Goal: Use online tool/utility: Utilize a website feature to perform a specific function

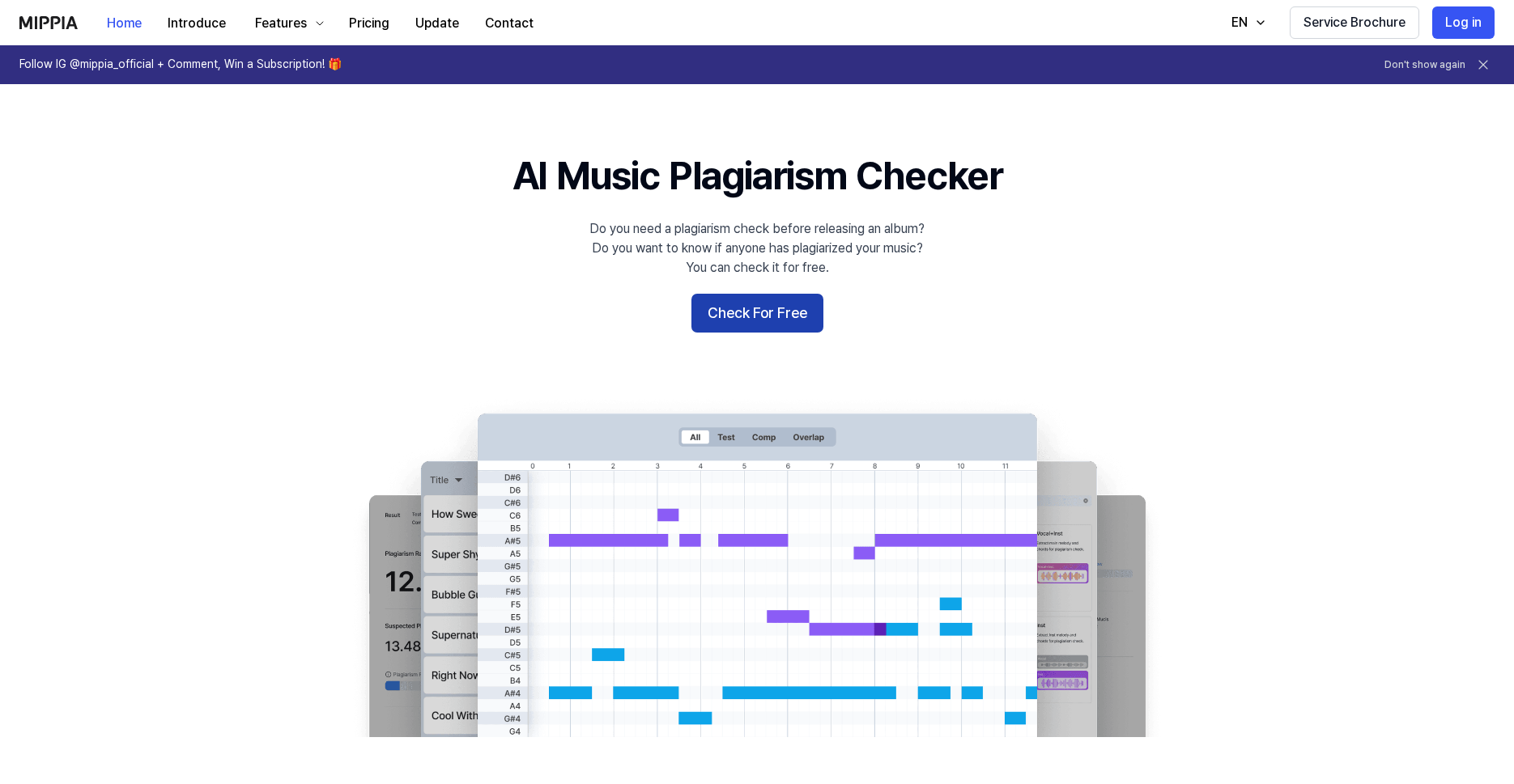
click at [717, 302] on button "Check For Free" at bounding box center [757, 312] width 132 height 38
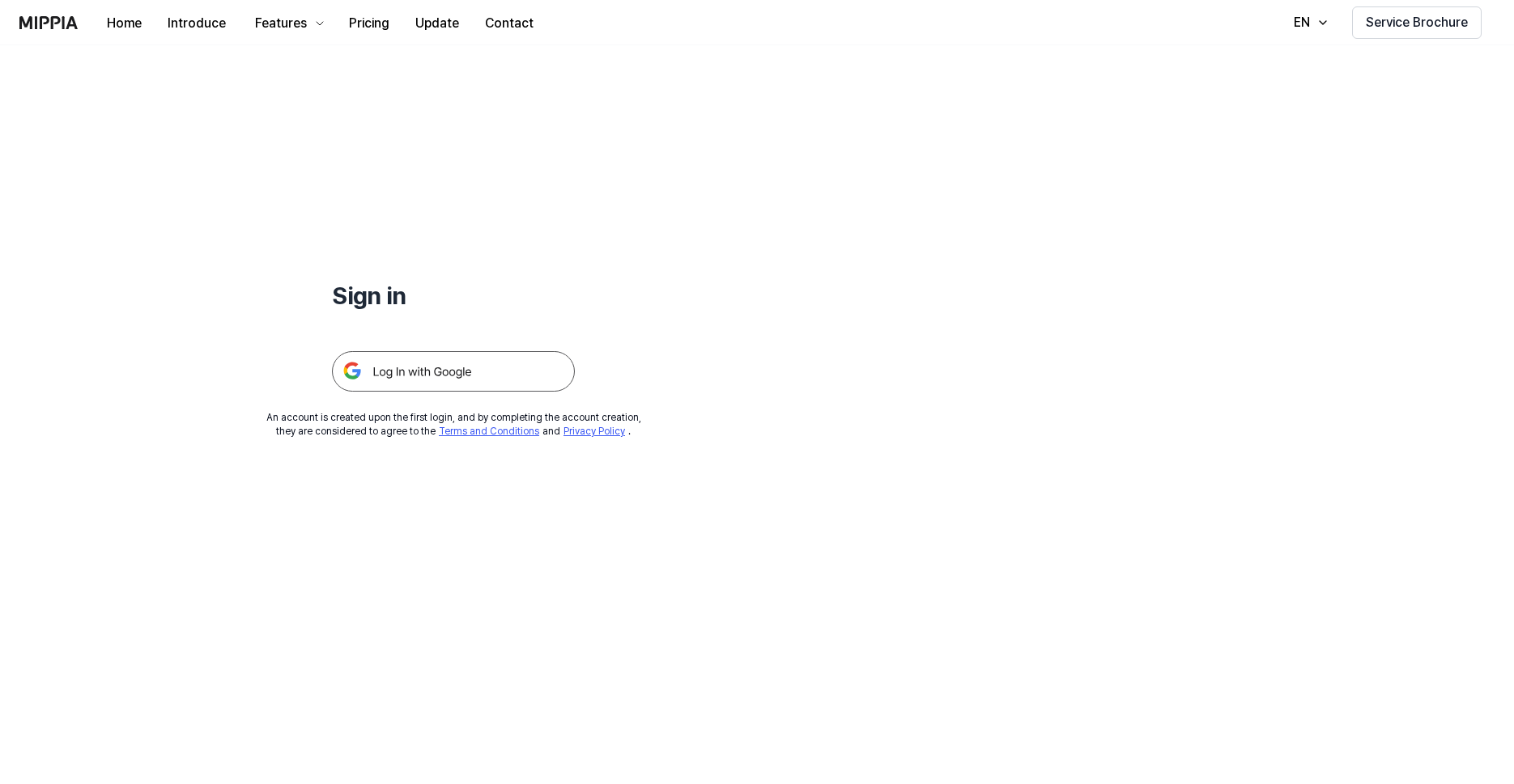
click at [415, 354] on img at bounding box center [453, 371] width 243 height 40
click at [416, 371] on img at bounding box center [453, 371] width 243 height 40
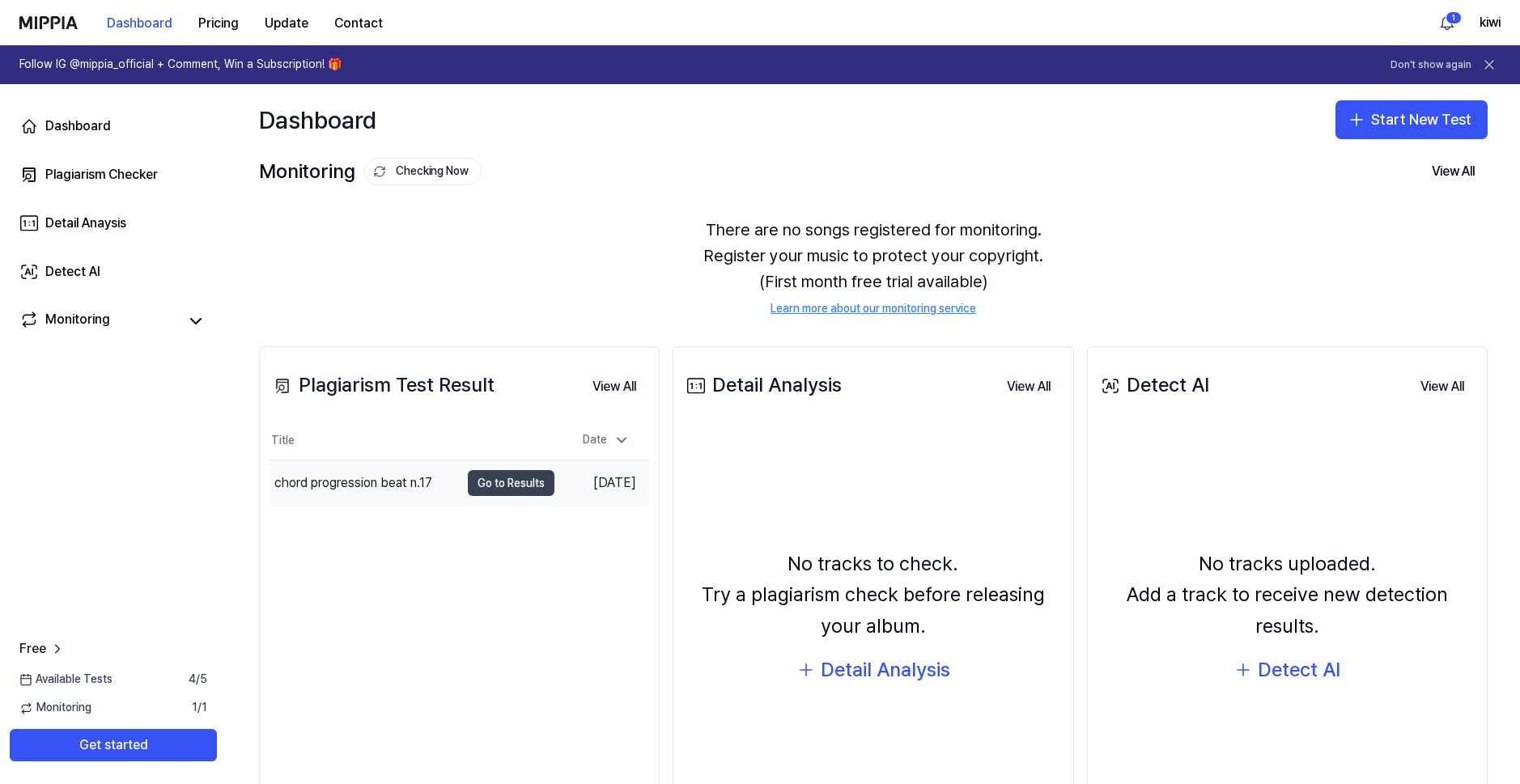
click at [510, 478] on button "Go to Results" at bounding box center [511, 482] width 87 height 26
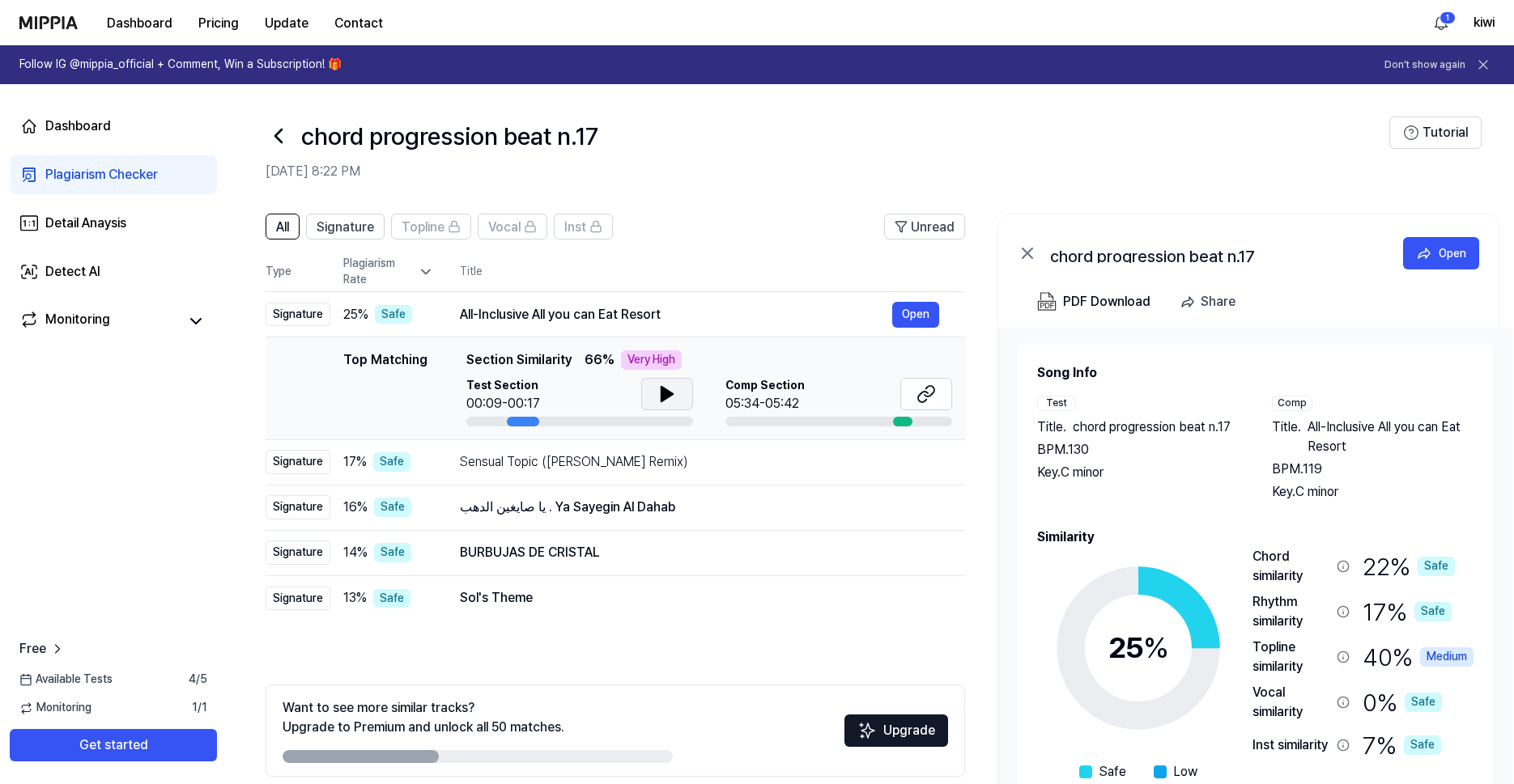
click at [671, 388] on icon at bounding box center [667, 395] width 20 height 20
click at [286, 140] on icon at bounding box center [278, 135] width 26 height 26
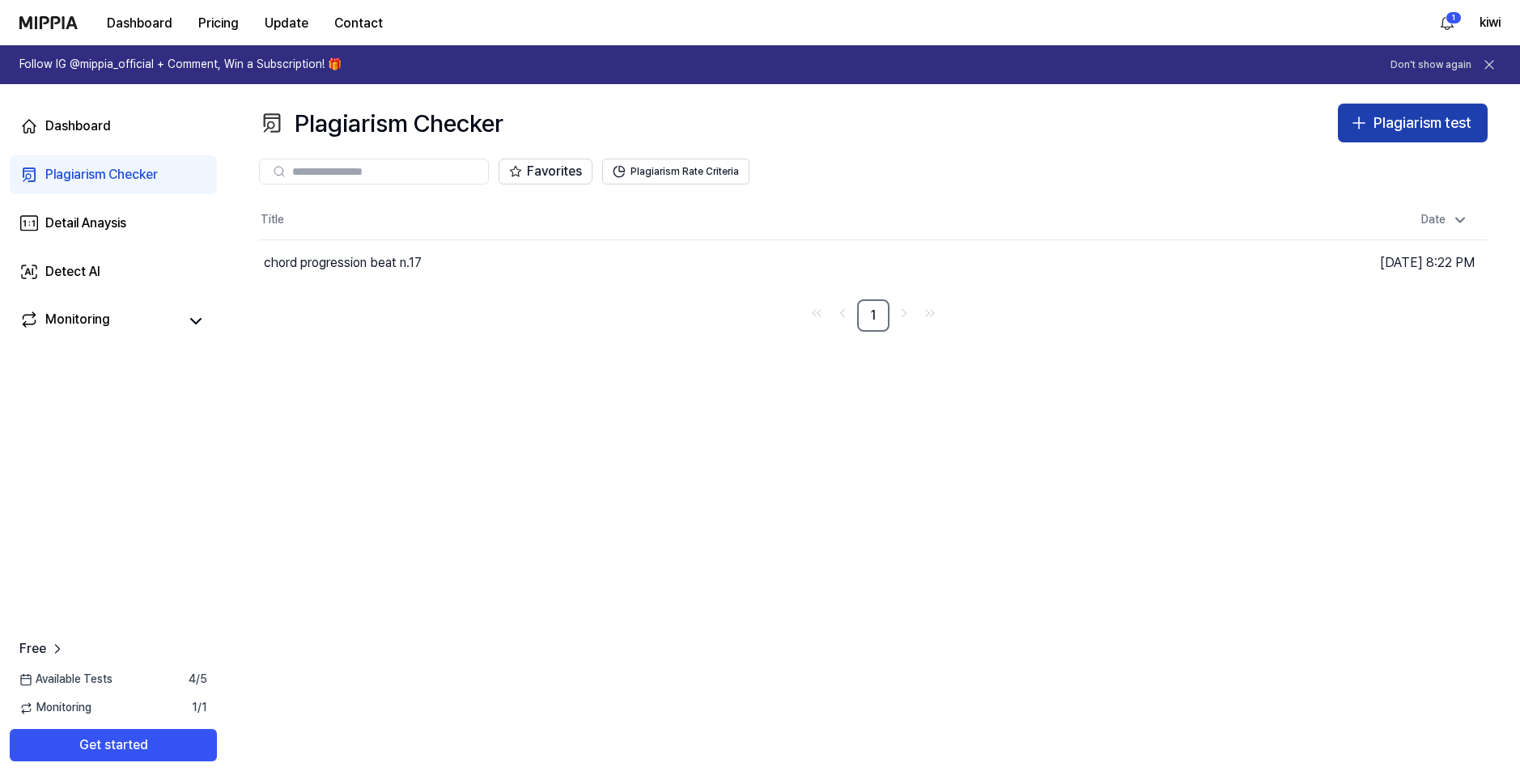
click at [1364, 122] on icon "button" at bounding box center [1359, 124] width 20 height 20
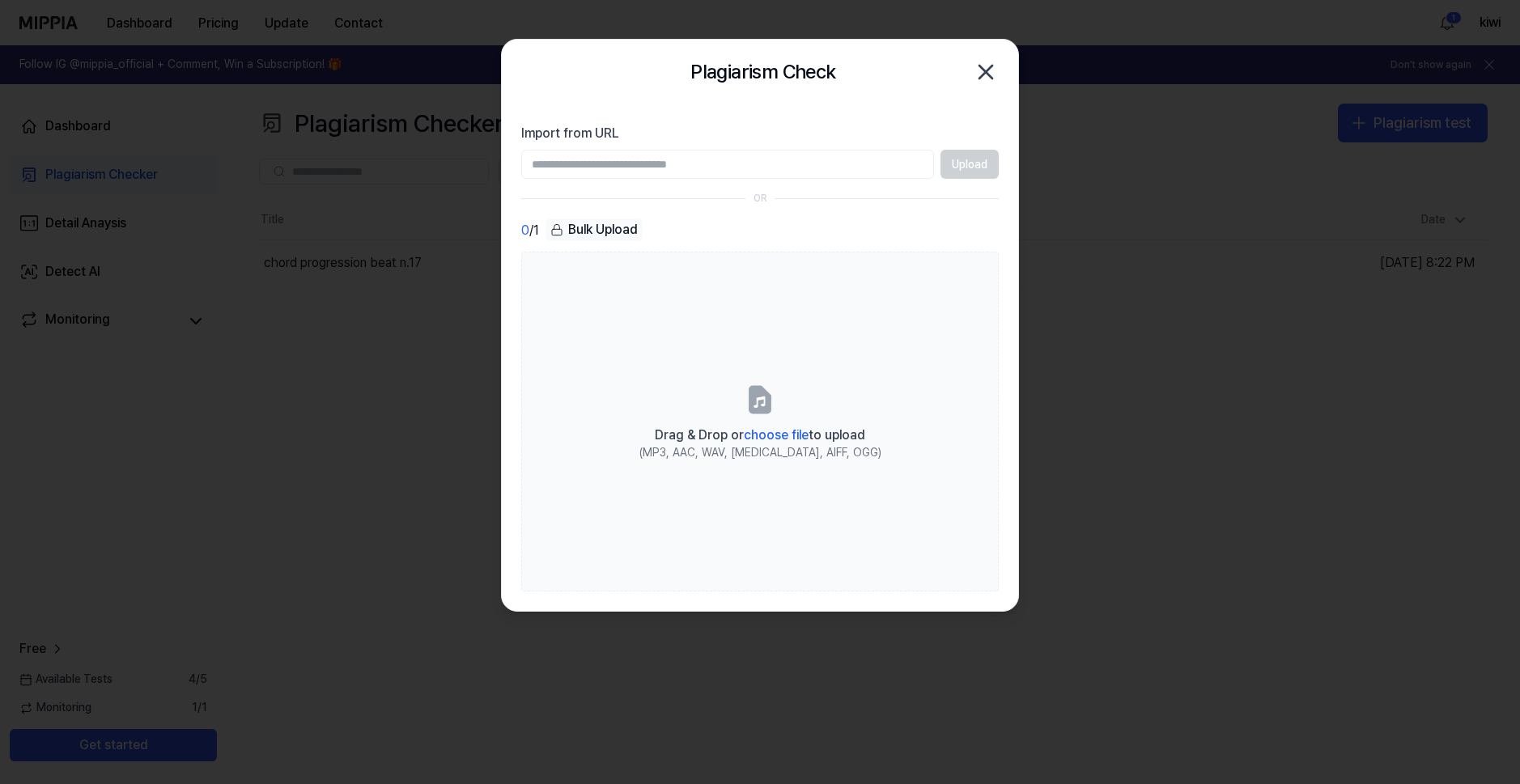
click at [875, 160] on input "Import from URL" at bounding box center [727, 164] width 413 height 30
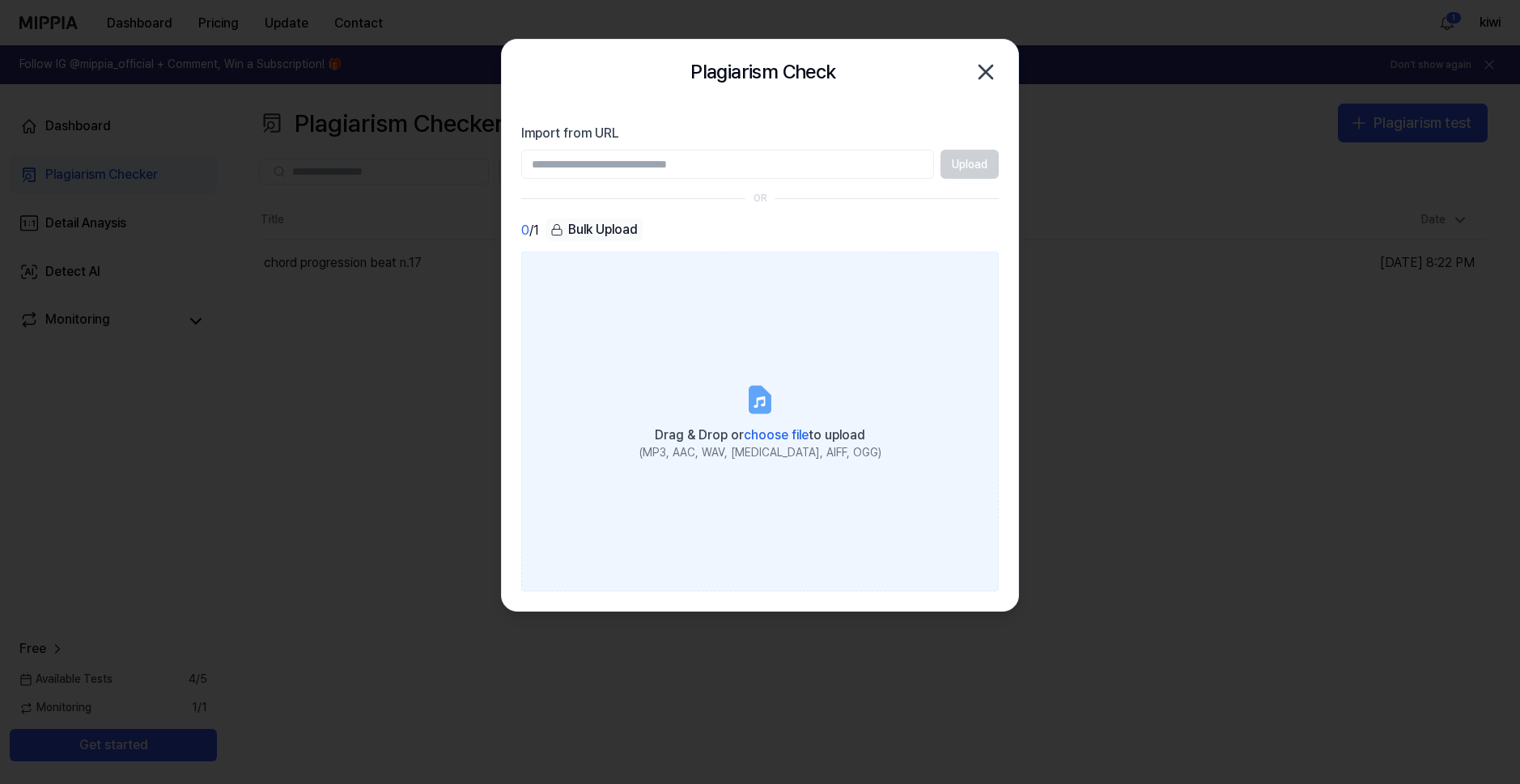
click at [777, 389] on label "Drag & Drop or choose file to upload (MP3, AAC, WAV, FLAC, AIFF, OGG)" at bounding box center [760, 422] width 478 height 340
click at [0, 0] on input "Drag & Drop or choose file to upload (MP3, AAC, WAV, FLAC, AIFF, OGG)" at bounding box center [0, 0] width 0 height 0
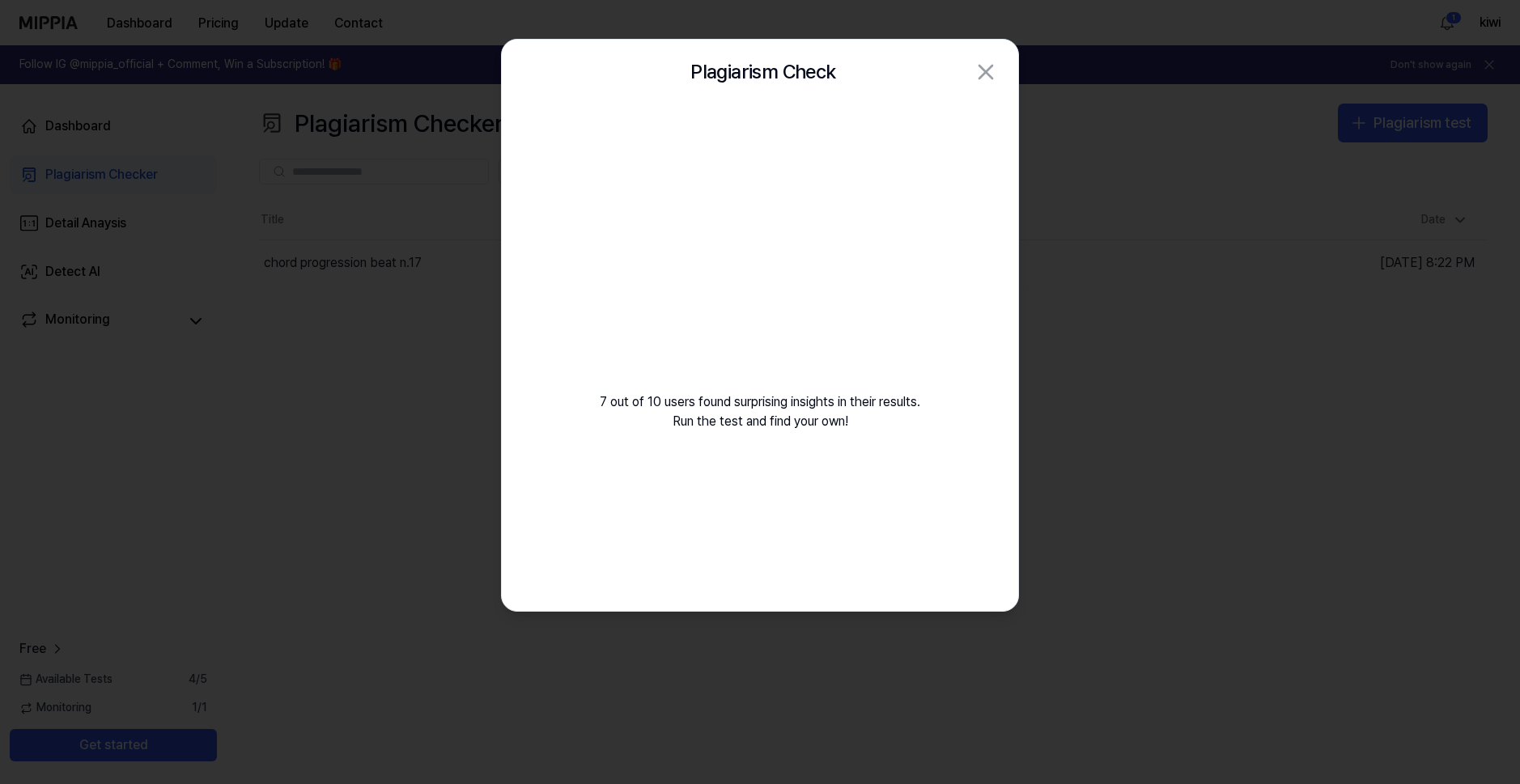
drag, startPoint x: 627, startPoint y: 300, endPoint x: 606, endPoint y: 495, distance: 196.1
click at [606, 495] on div "7 out of 10 users found surprising insights in their results. Run the test and …" at bounding box center [760, 358] width 517 height 507
click at [636, 256] on div "7 out of 10 users found surprising insights in their results. Run the test and …" at bounding box center [760, 287] width 517 height 366
drag, startPoint x: 641, startPoint y: 243, endPoint x: 665, endPoint y: 318, distance: 78.7
click at [662, 319] on div "7 out of 10 users found surprising insights in their results. Run the test and …" at bounding box center [760, 287] width 517 height 366
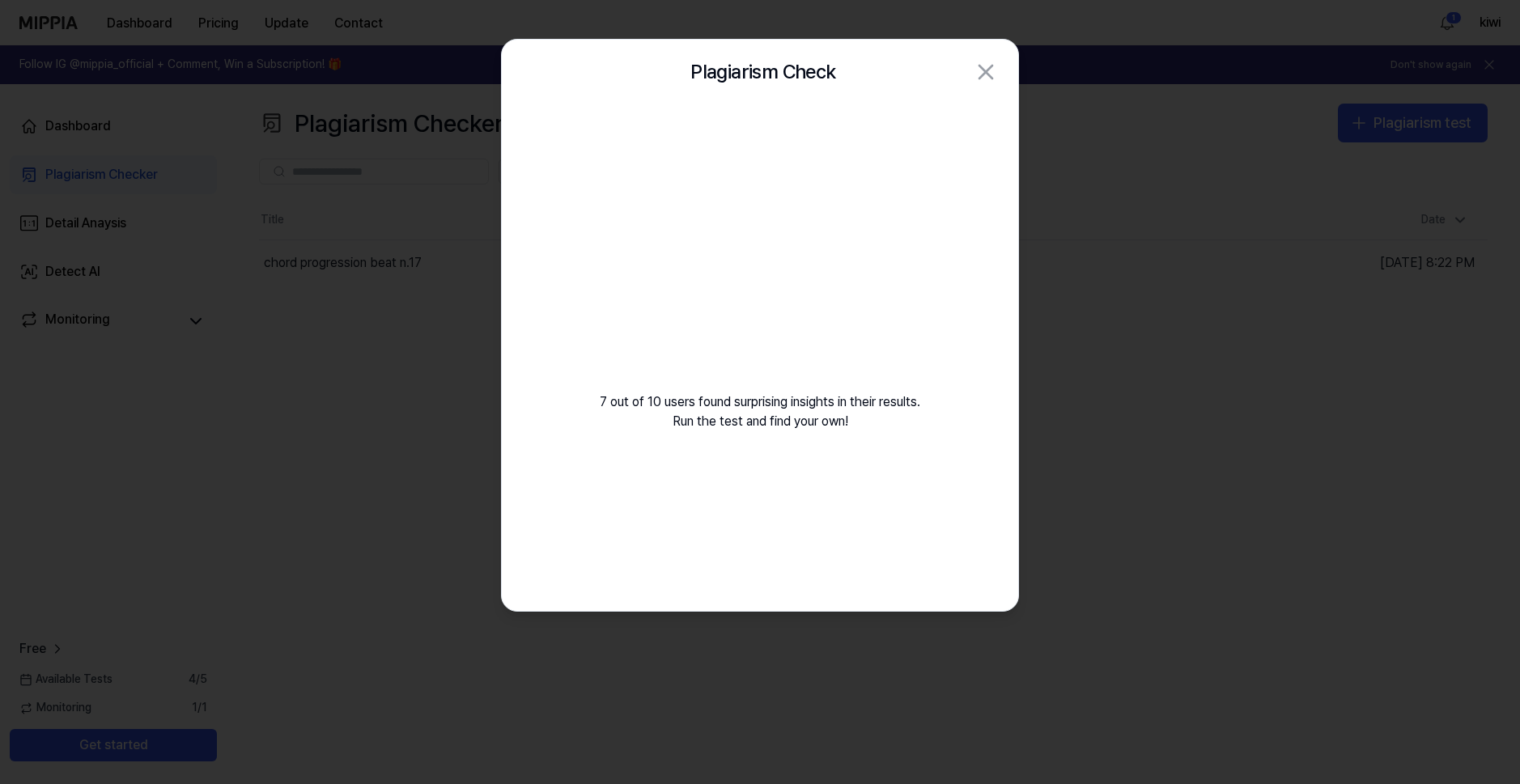
click at [653, 61] on div "Plagiarism Check Close" at bounding box center [760, 72] width 478 height 32
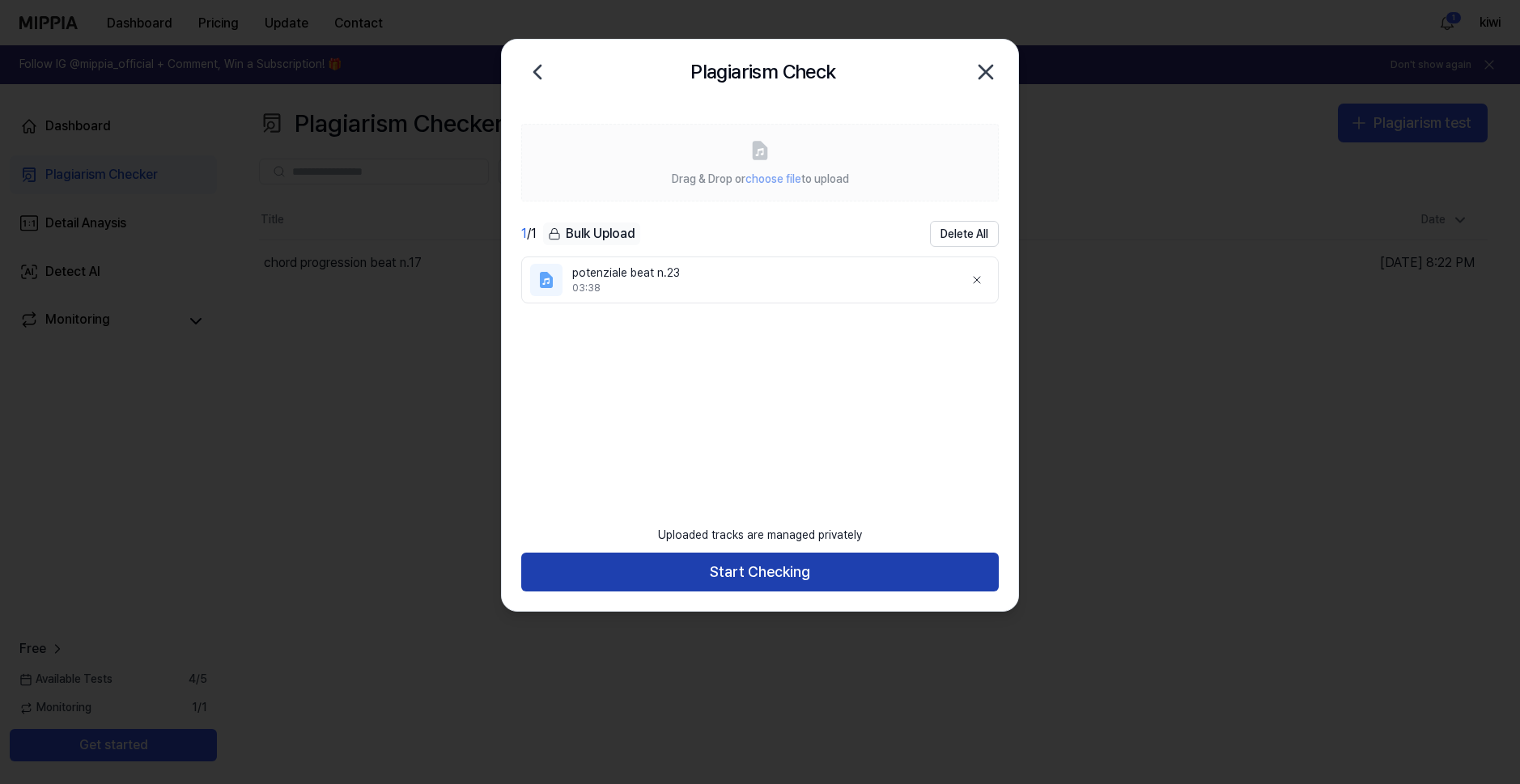
click at [807, 567] on button "Start Checking" at bounding box center [760, 572] width 478 height 38
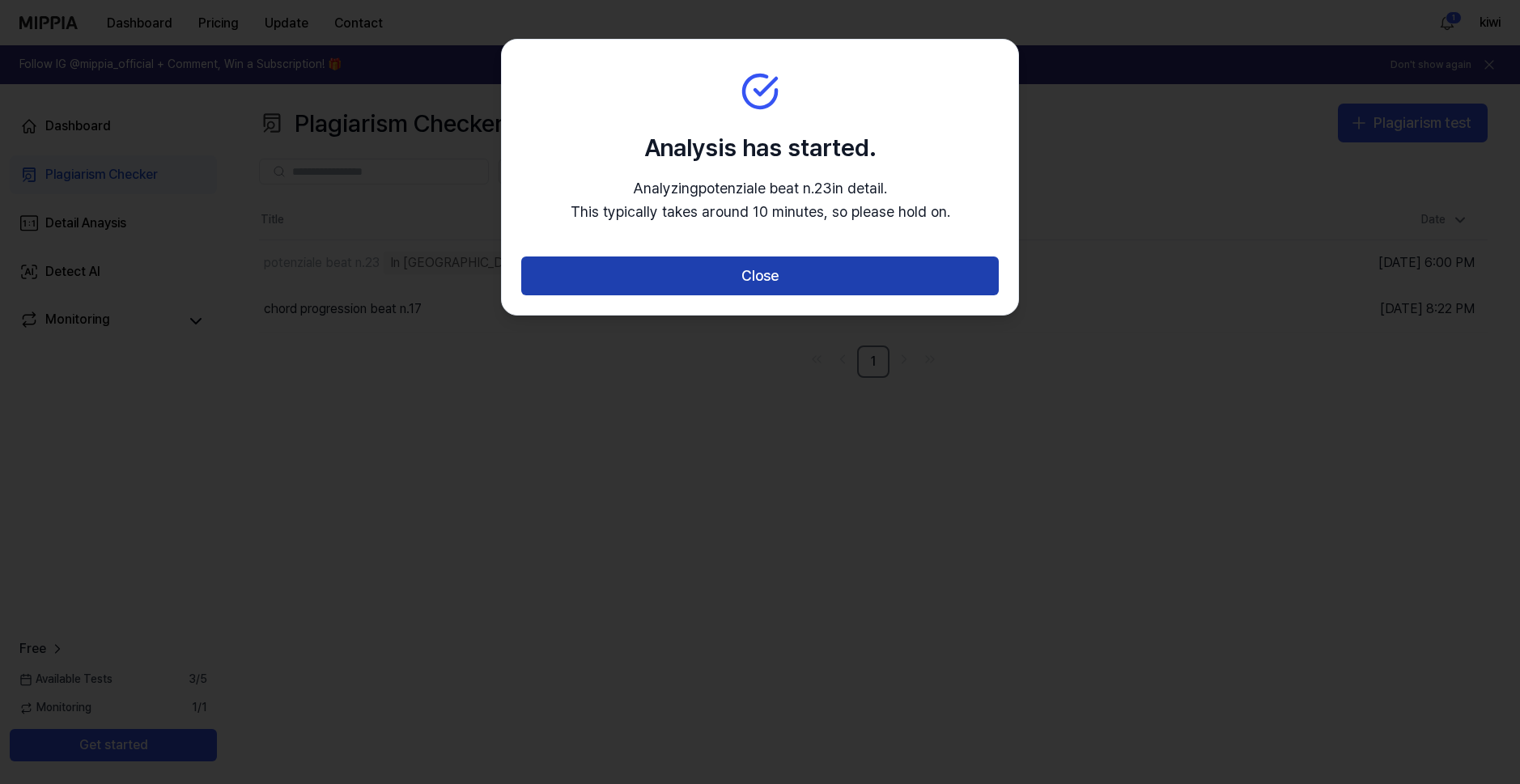
click at [638, 275] on button "Close" at bounding box center [760, 276] width 478 height 38
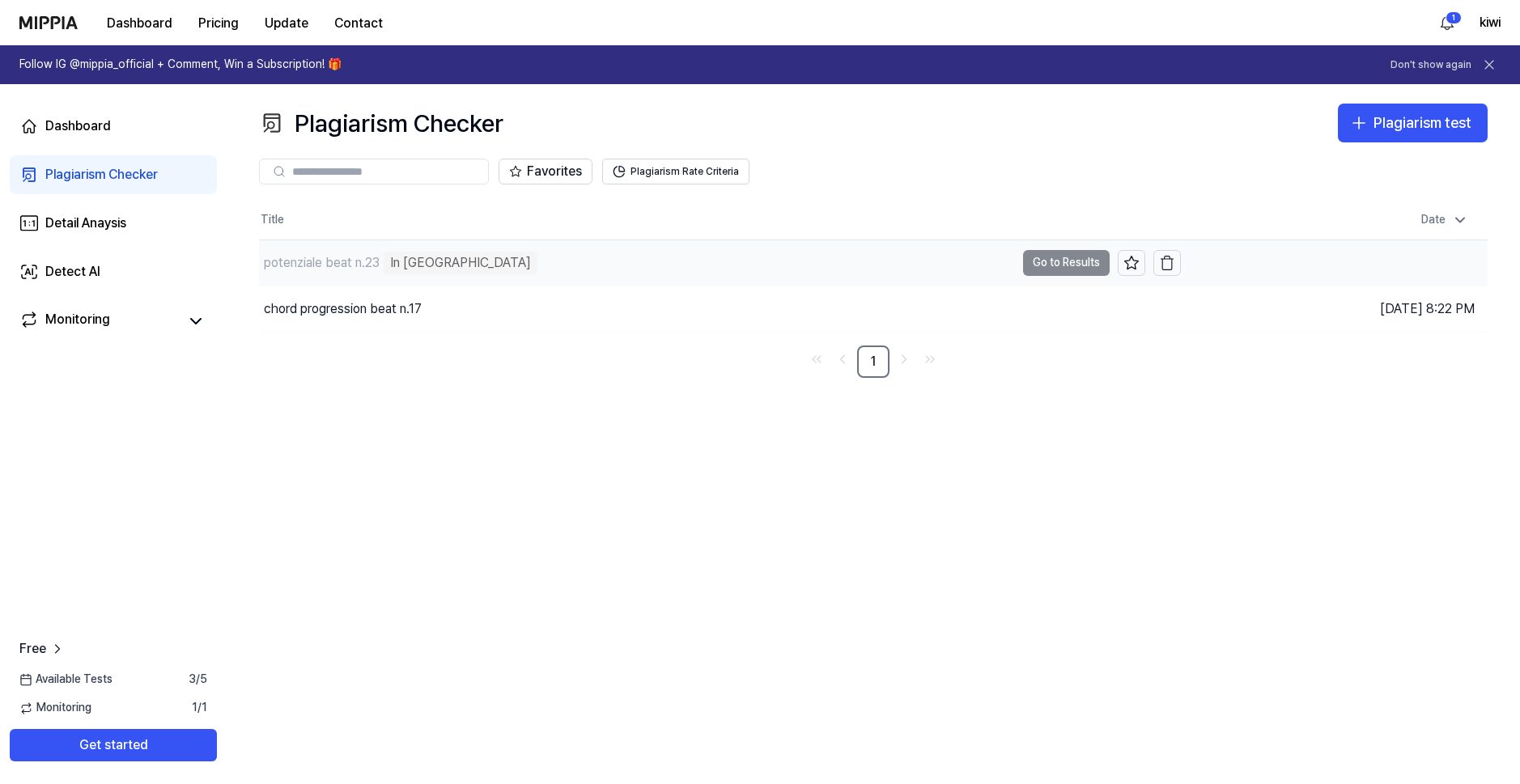
click at [1038, 258] on td "potenziale beat n.23 In Queue Go to Results" at bounding box center [720, 263] width 922 height 46
drag, startPoint x: 779, startPoint y: 188, endPoint x: 782, endPoint y: 200, distance: 12.4
click at [781, 188] on div "Favorites Plagiarism Rate Criteria" at bounding box center [873, 171] width 1229 height 58
click at [436, 502] on div "Plagiarism Checker Plagiarism test Plagiarism Checker Detail Analysis Detect AI…" at bounding box center [873, 434] width 1294 height 700
click at [1078, 266] on button "Go to Results" at bounding box center [1066, 262] width 87 height 26
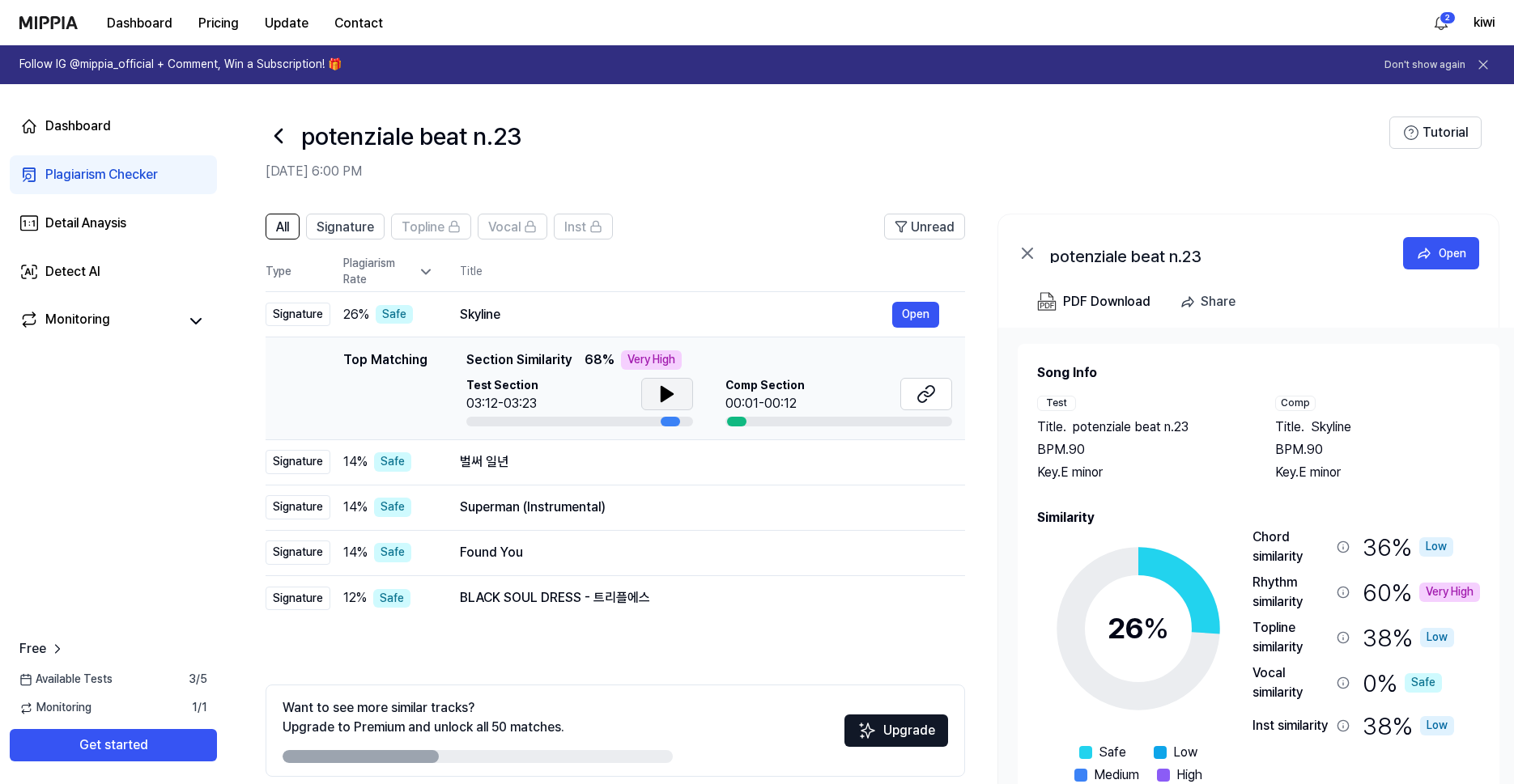
click at [686, 396] on button at bounding box center [667, 394] width 52 height 32
click at [657, 389] on icon at bounding box center [667, 395] width 20 height 20
click at [922, 388] on icon at bounding box center [927, 395] width 20 height 20
click at [368, 227] on span "Signature" at bounding box center [346, 227] width 57 height 20
click at [277, 217] on span "All" at bounding box center [282, 227] width 13 height 20
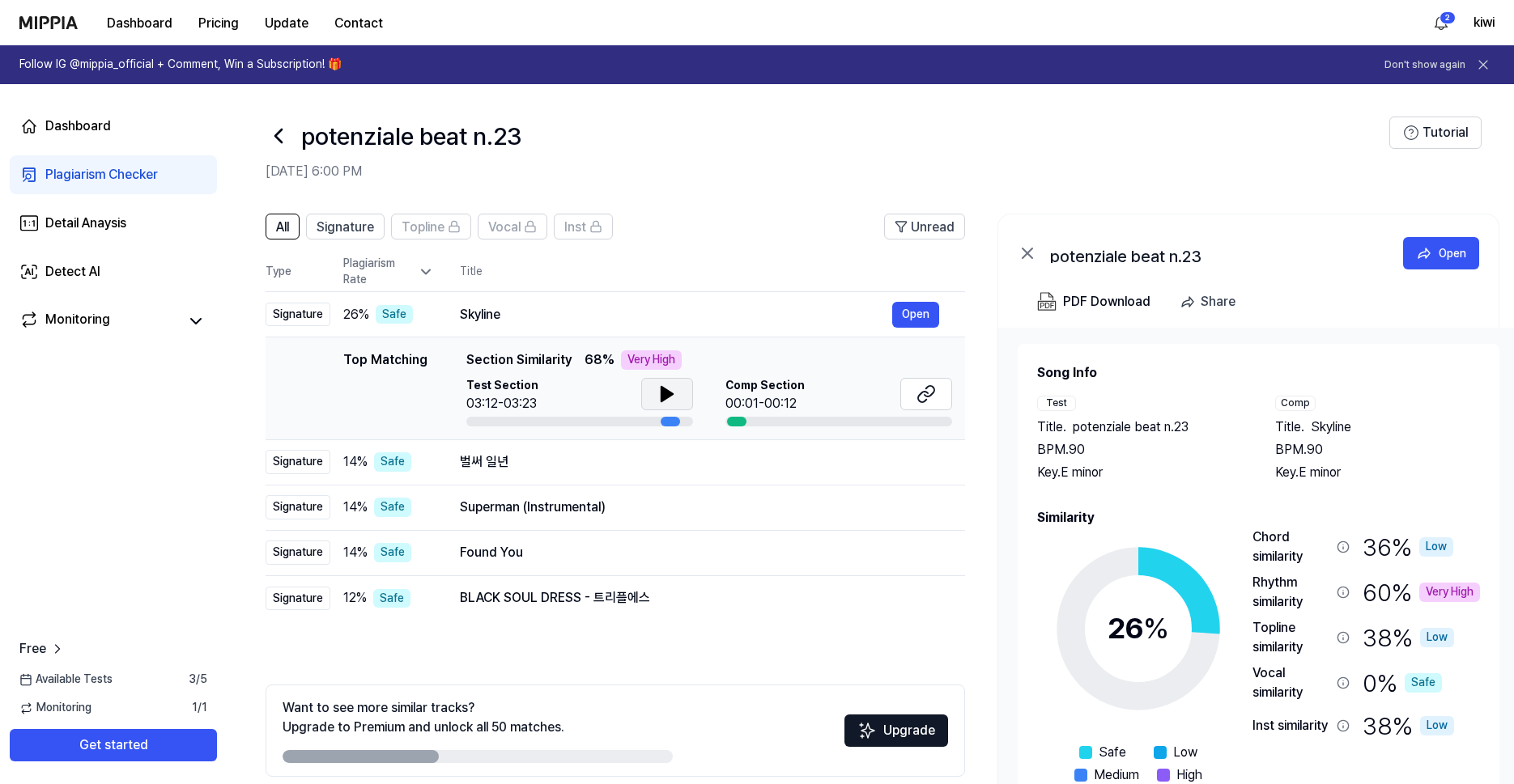
click at [665, 394] on icon at bounding box center [667, 394] width 12 height 14
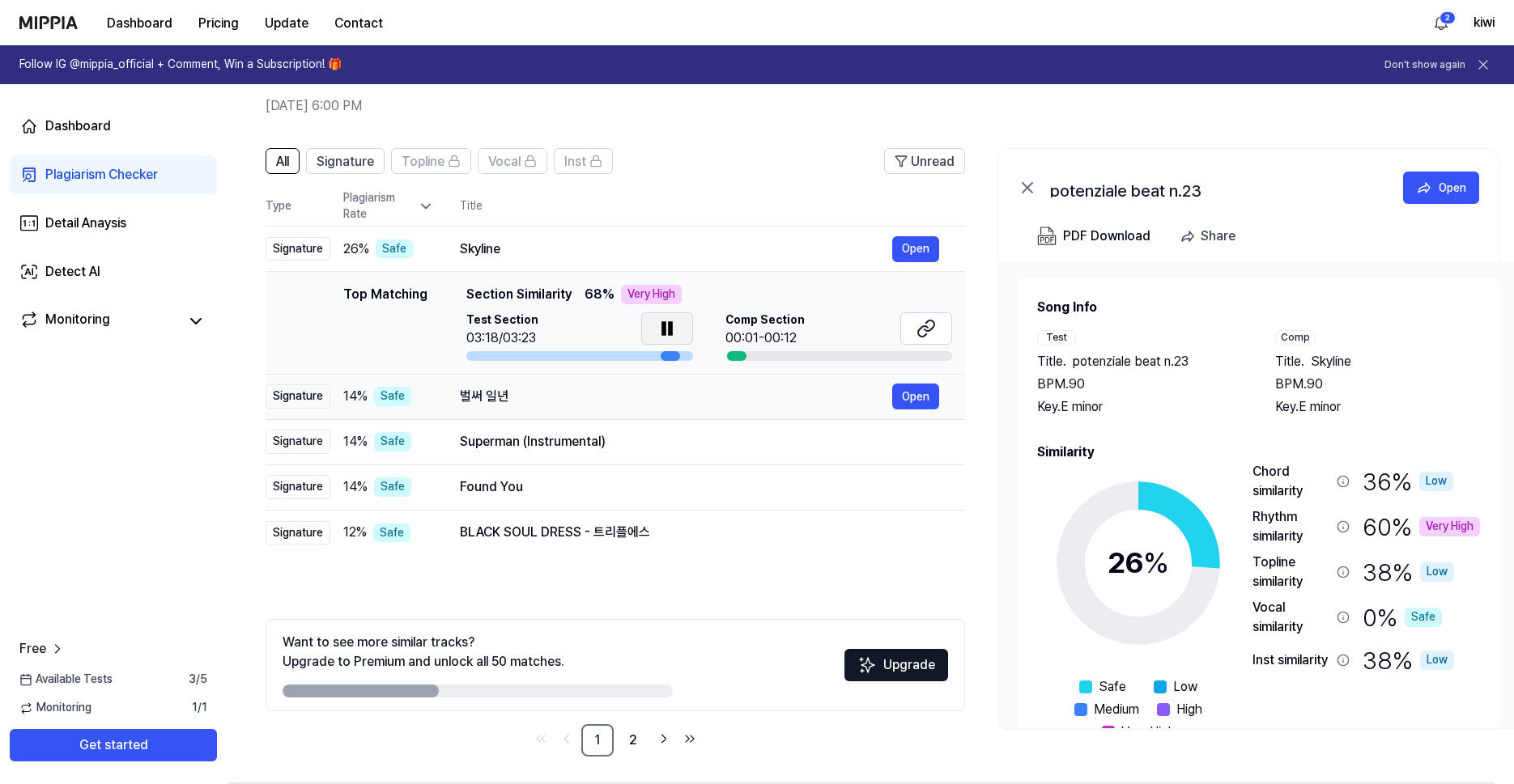
scroll to position [71, 0]
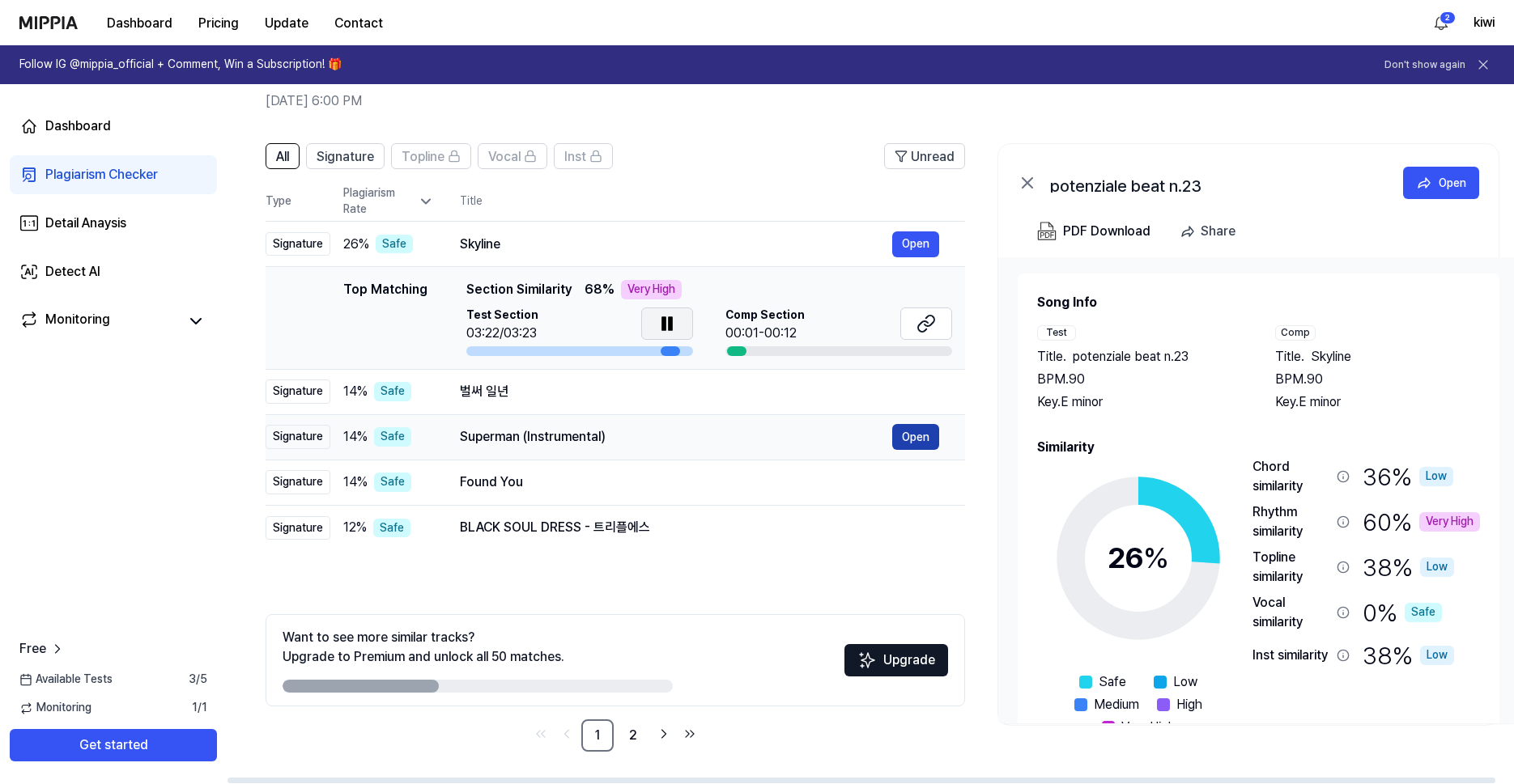
click at [928, 433] on button "Open" at bounding box center [916, 437] width 47 height 26
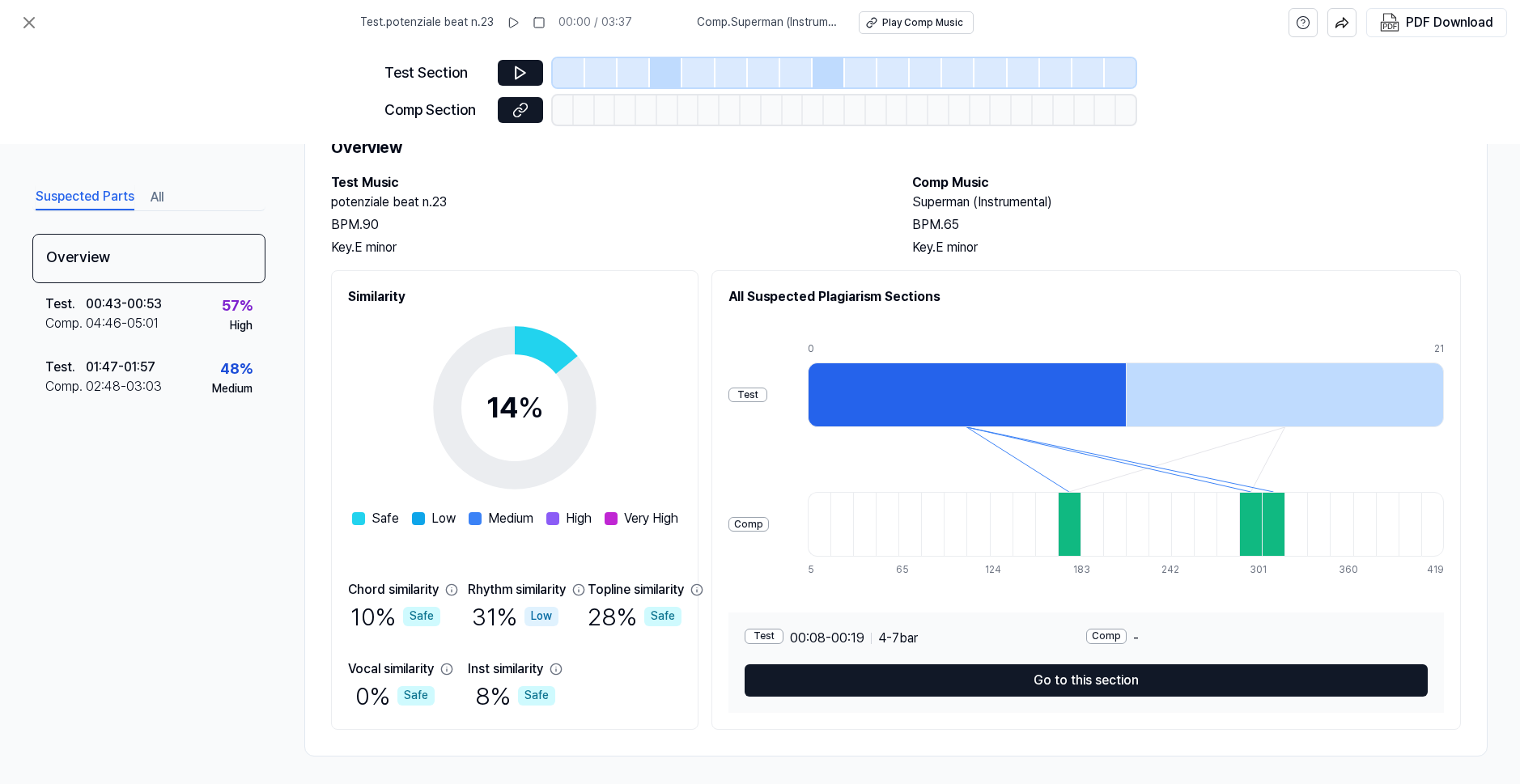
scroll to position [73, 0]
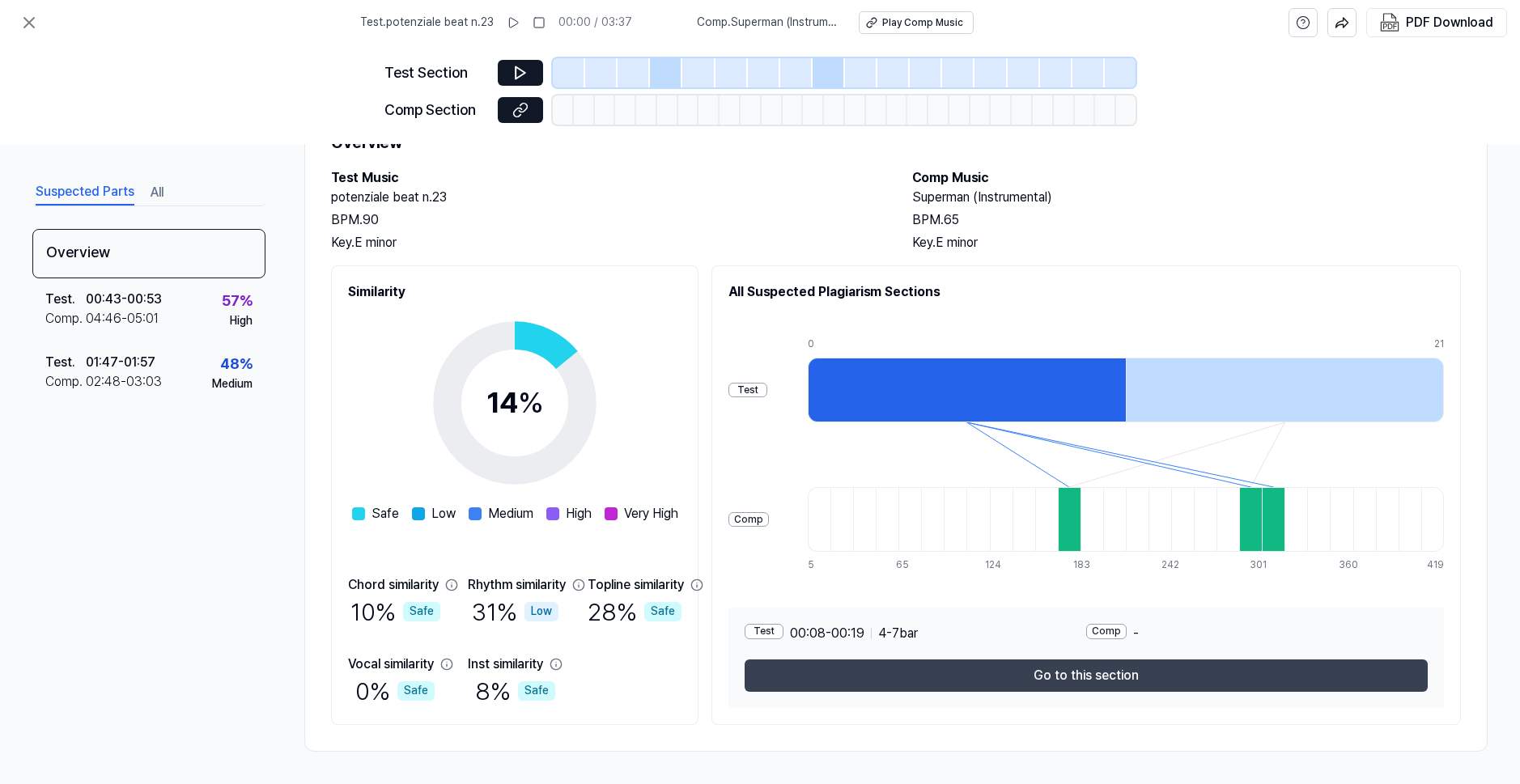
click at [971, 680] on button "Go to this section" at bounding box center [1086, 676] width 683 height 32
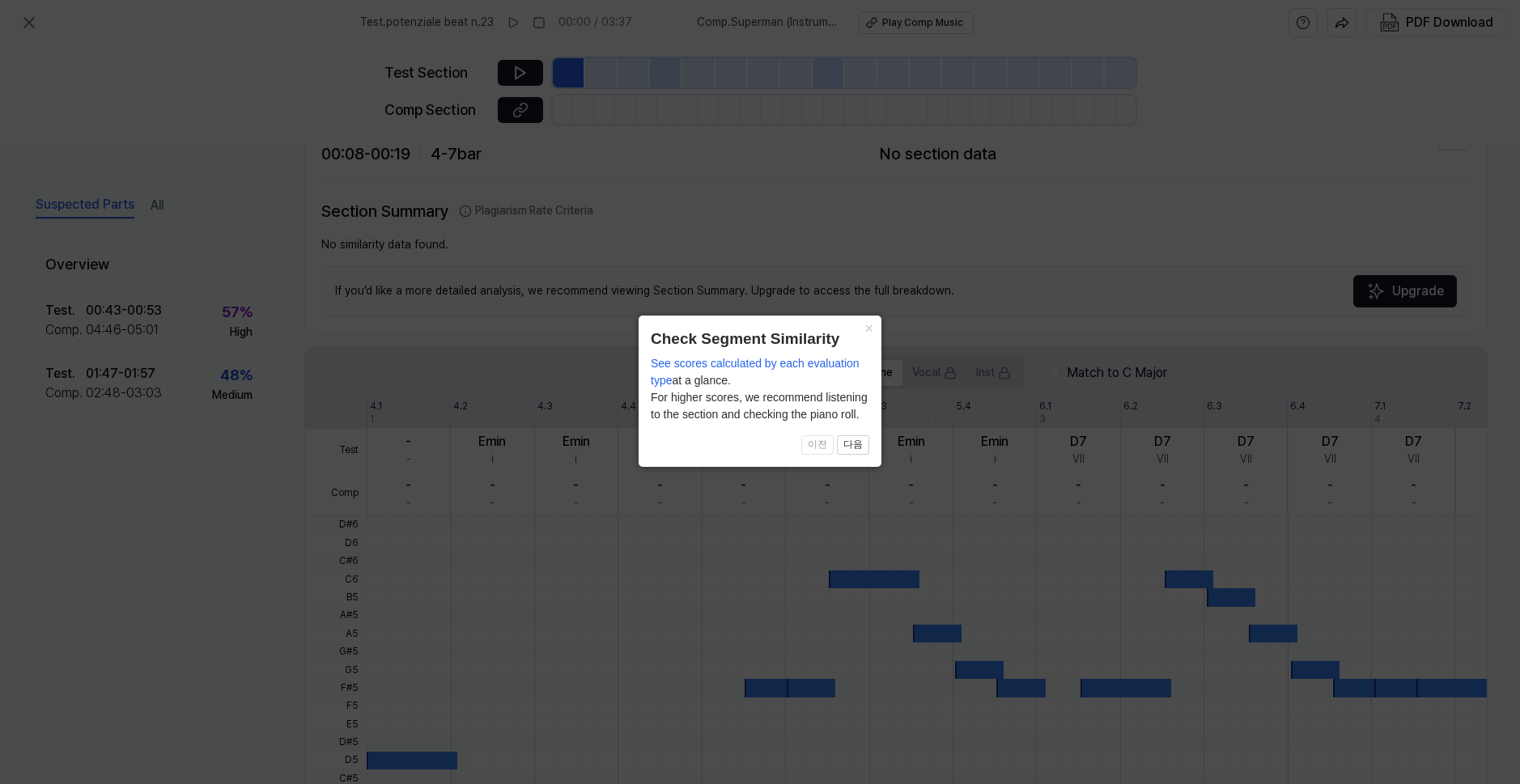
scroll to position [292, 0]
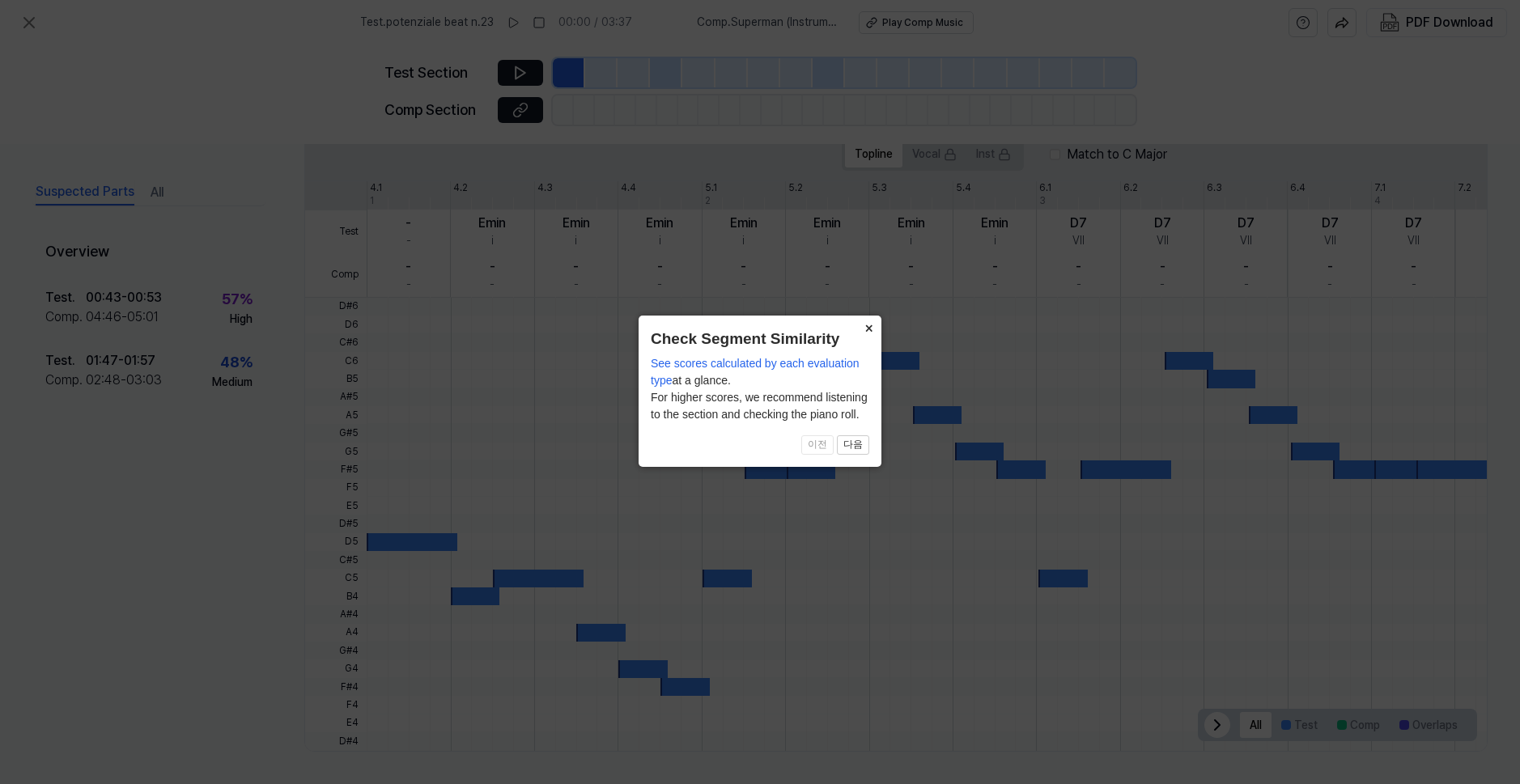
click at [867, 322] on button "×" at bounding box center [868, 327] width 26 height 22
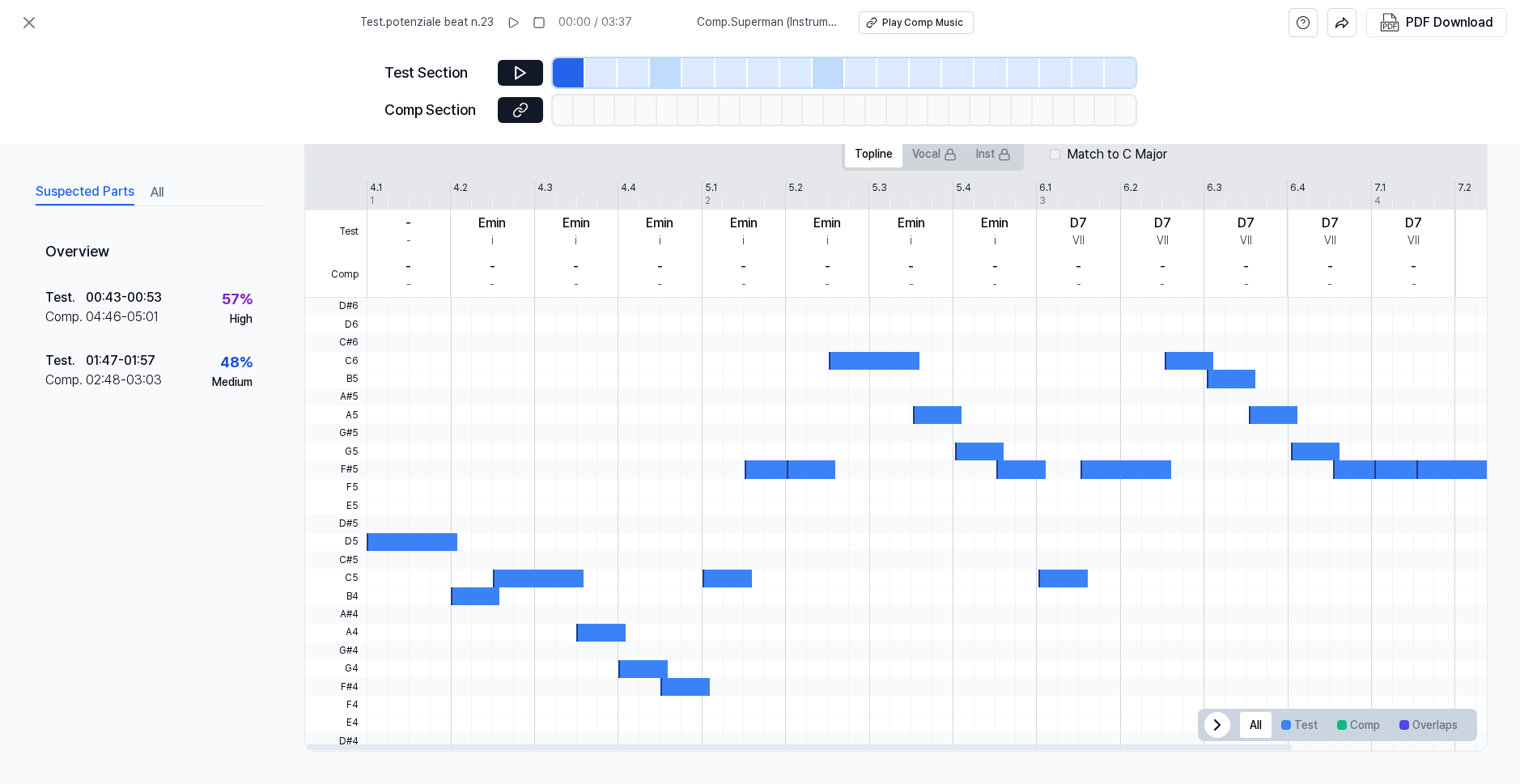
click at [516, 57] on div "Test Section Comp Section" at bounding box center [760, 95] width 751 height 98
click at [522, 68] on icon at bounding box center [520, 72] width 16 height 16
click at [595, 78] on div at bounding box center [602, 72] width 32 height 30
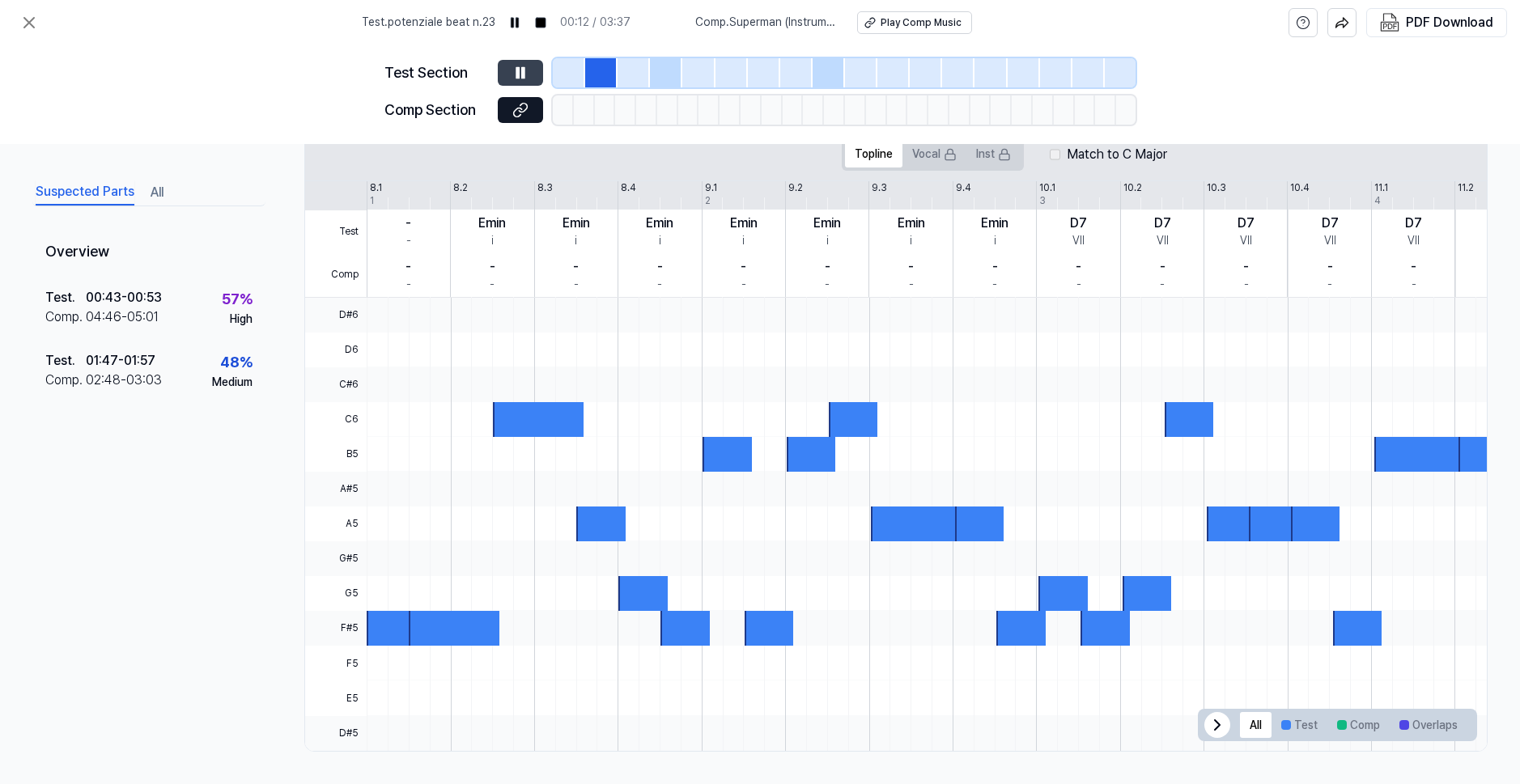
click at [577, 68] on div at bounding box center [569, 72] width 32 height 30
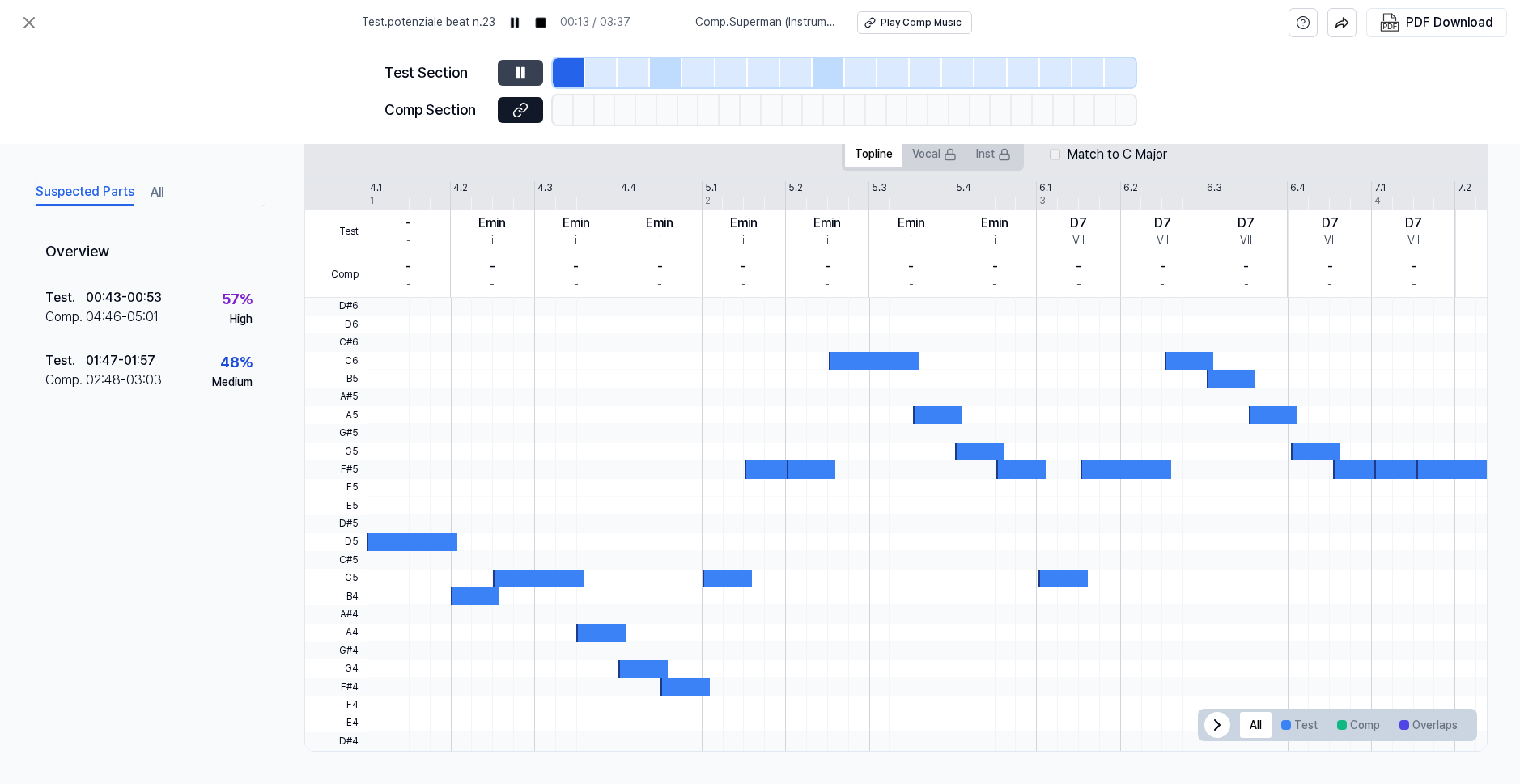
click at [660, 72] on div at bounding box center [666, 72] width 32 height 30
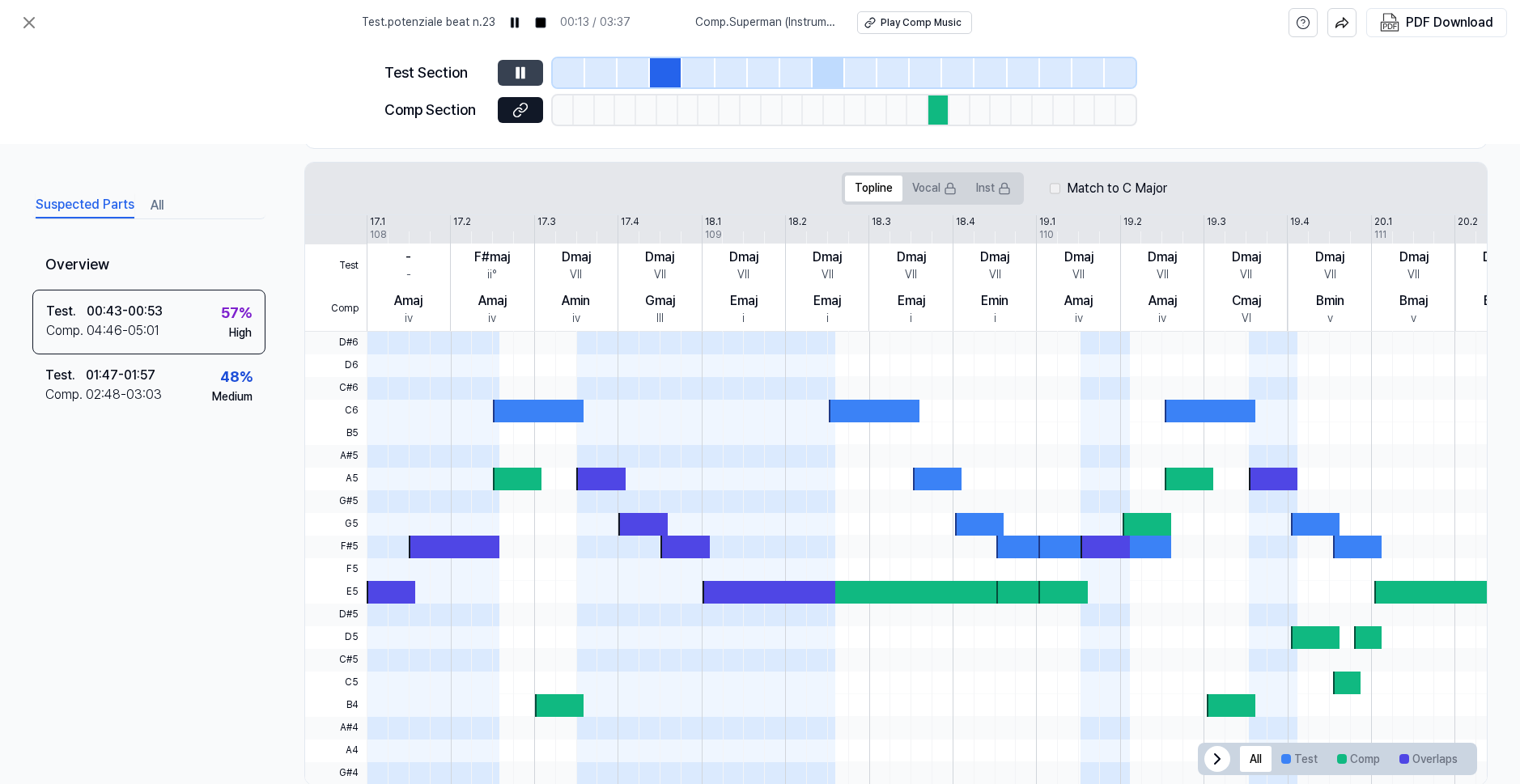
scroll to position [326, 0]
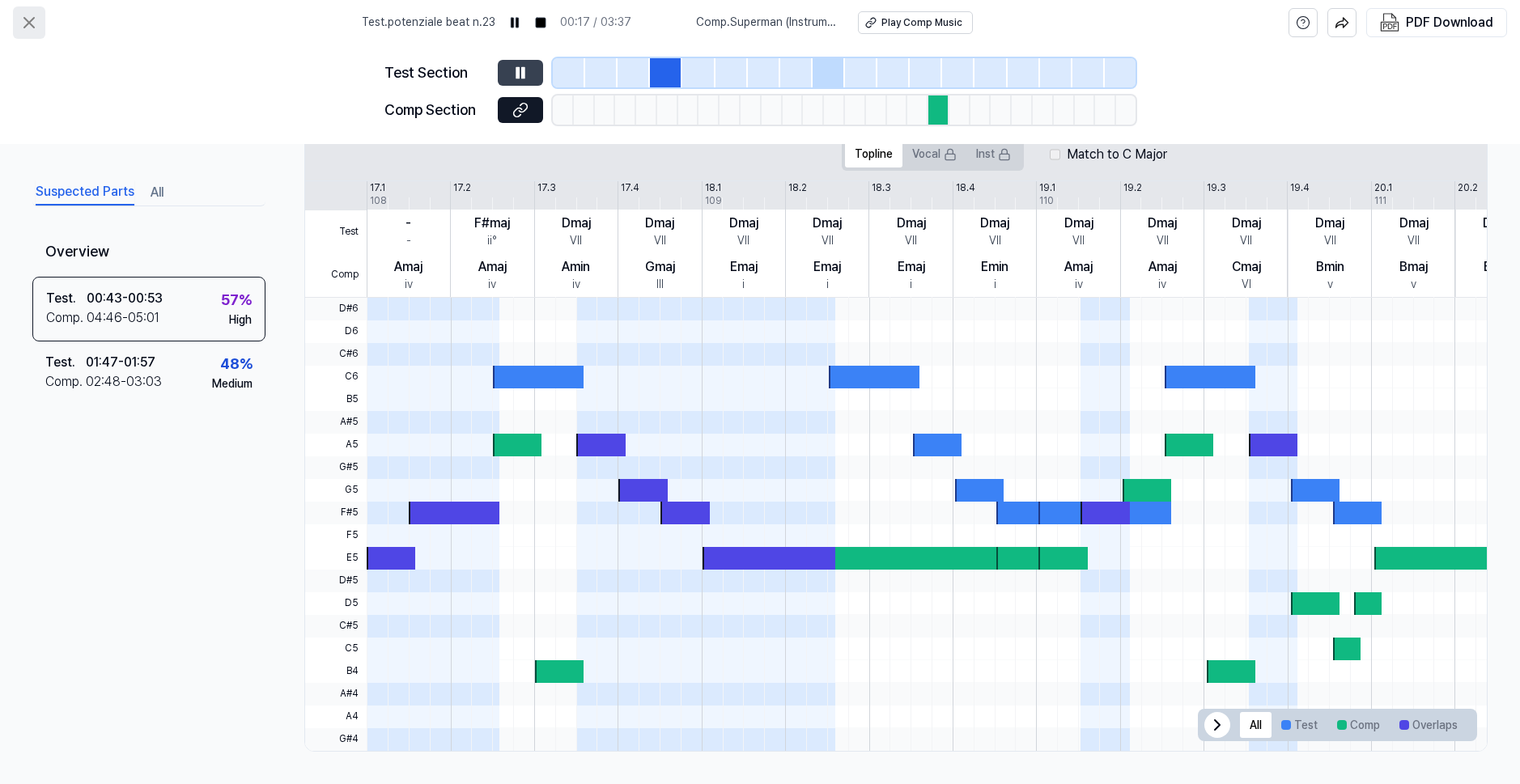
click at [26, 31] on icon at bounding box center [30, 22] width 20 height 20
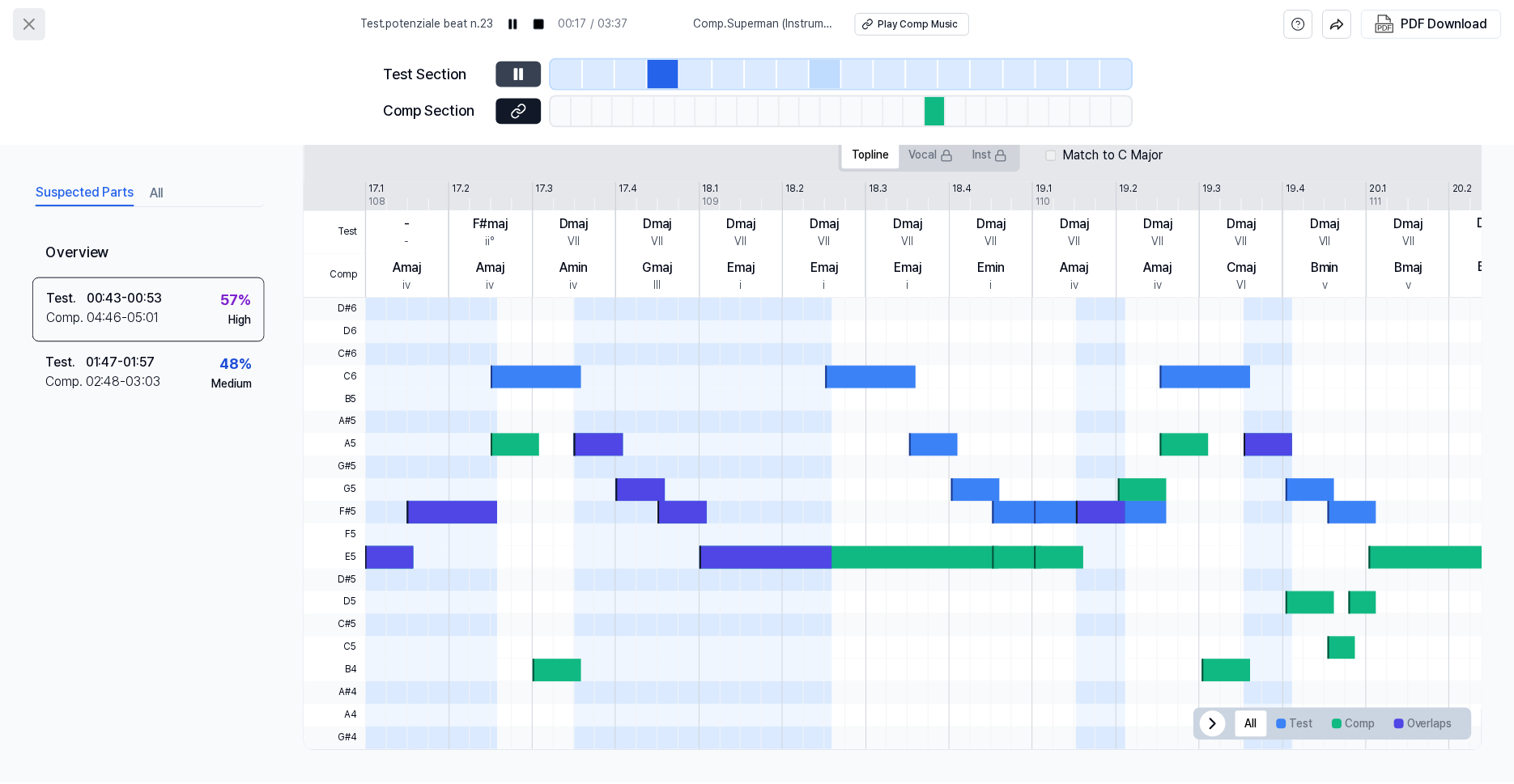
scroll to position [71, 0]
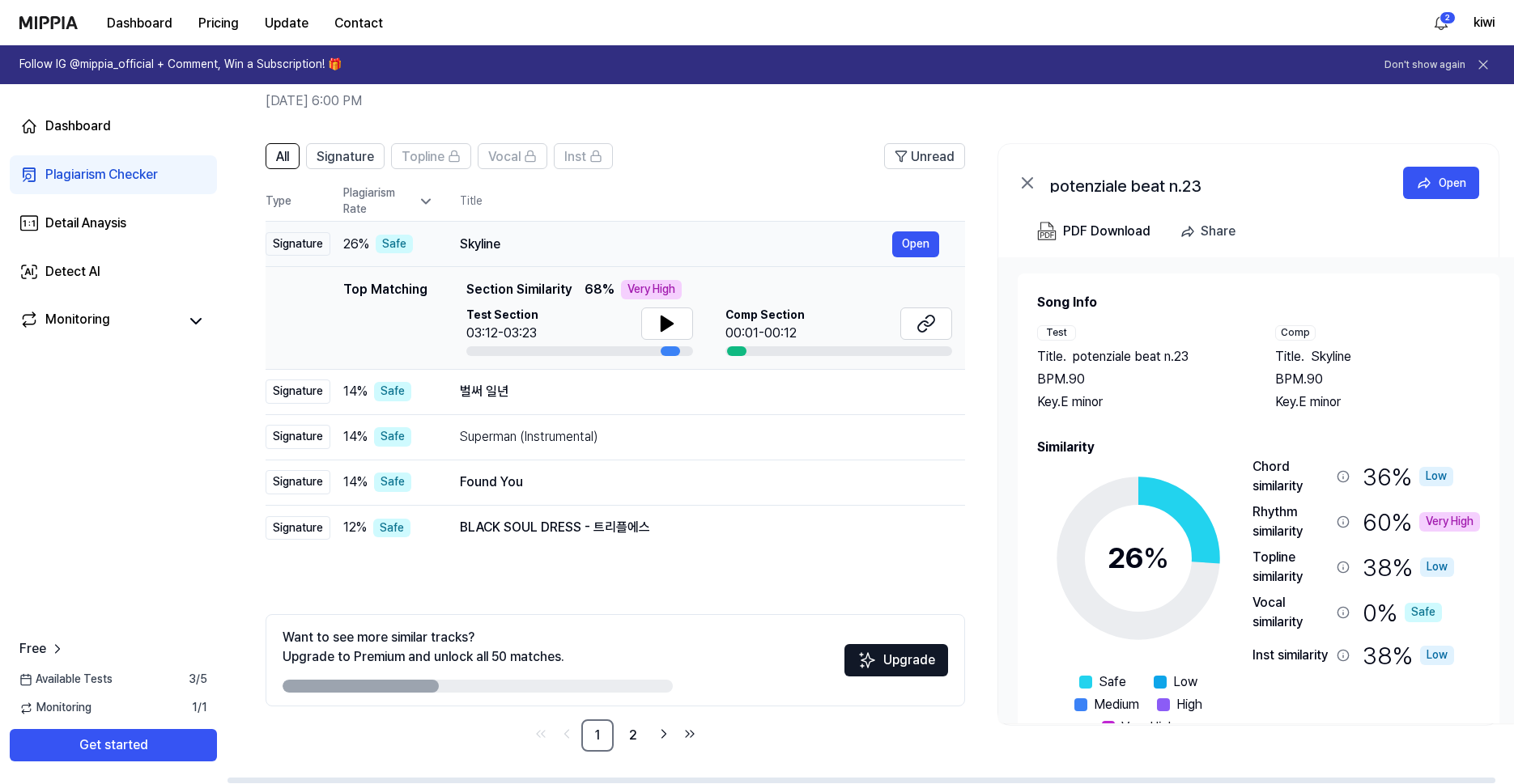
click at [543, 250] on div "Skyline" at bounding box center [676, 244] width 432 height 20
click at [489, 234] on div "Skyline" at bounding box center [676, 244] width 432 height 20
click at [474, 246] on div "Skyline" at bounding box center [676, 244] width 432 height 20
click at [907, 234] on button "Open" at bounding box center [916, 244] width 47 height 26
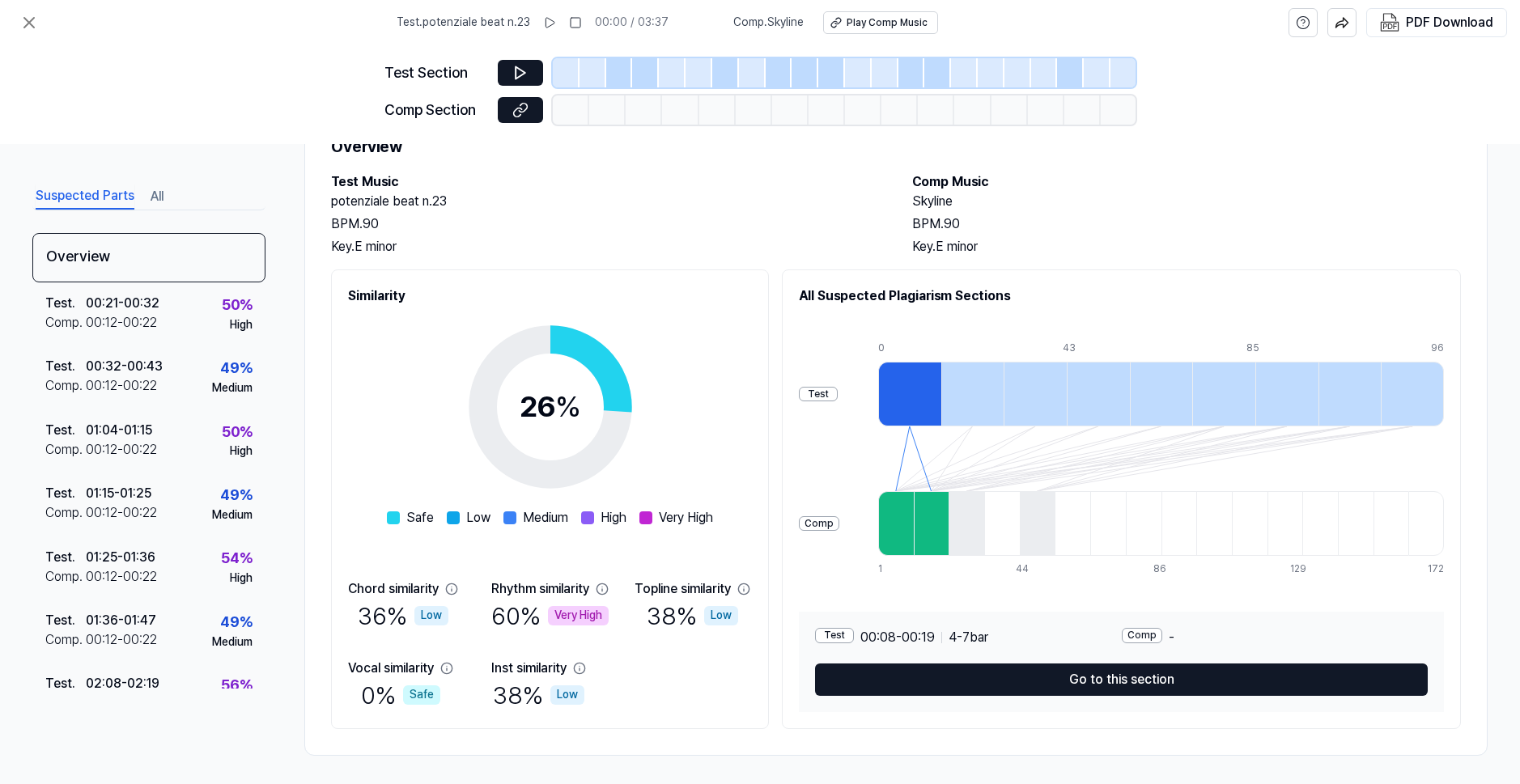
scroll to position [73, 0]
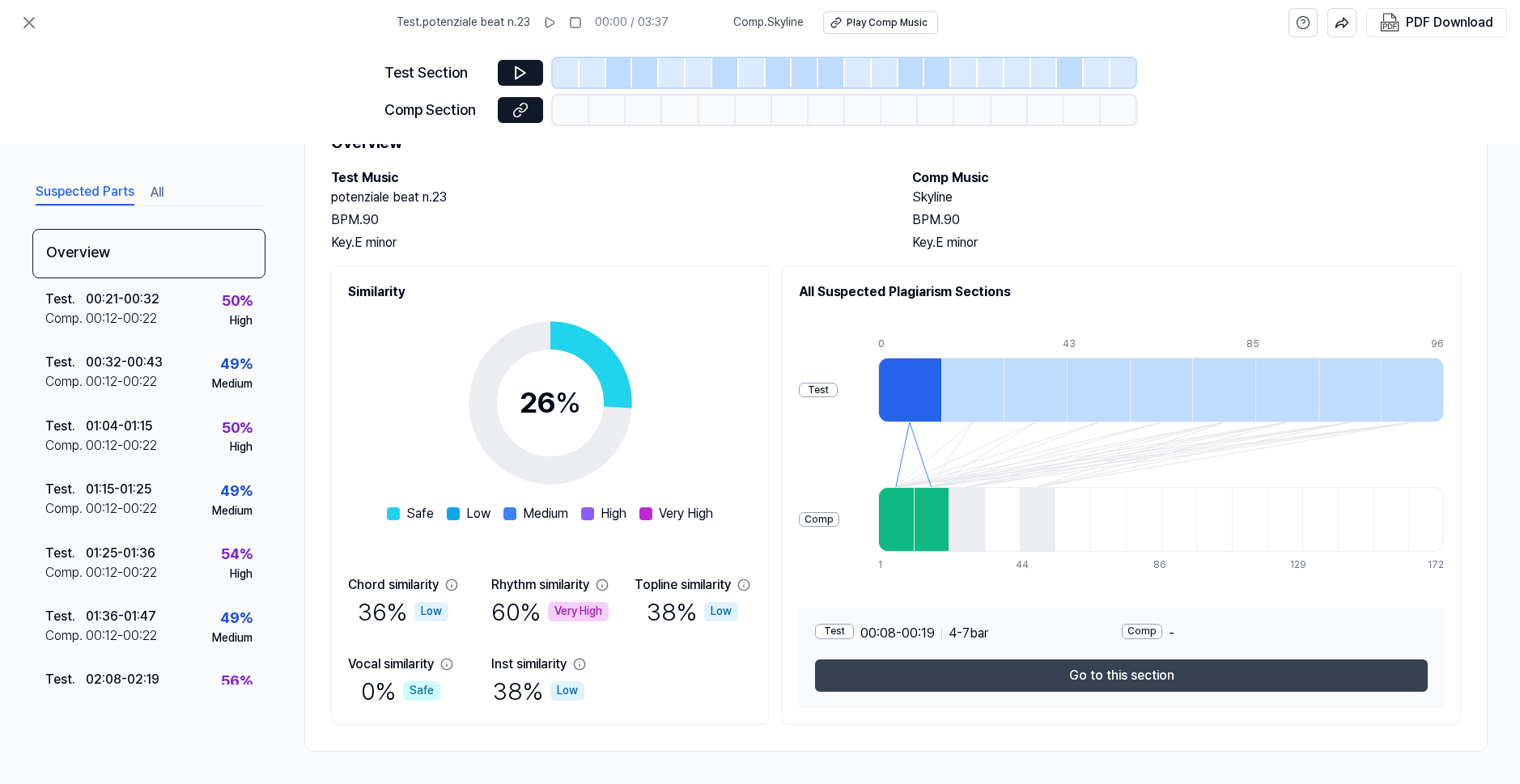
click at [1020, 664] on button "Go to this section" at bounding box center [1122, 676] width 613 height 32
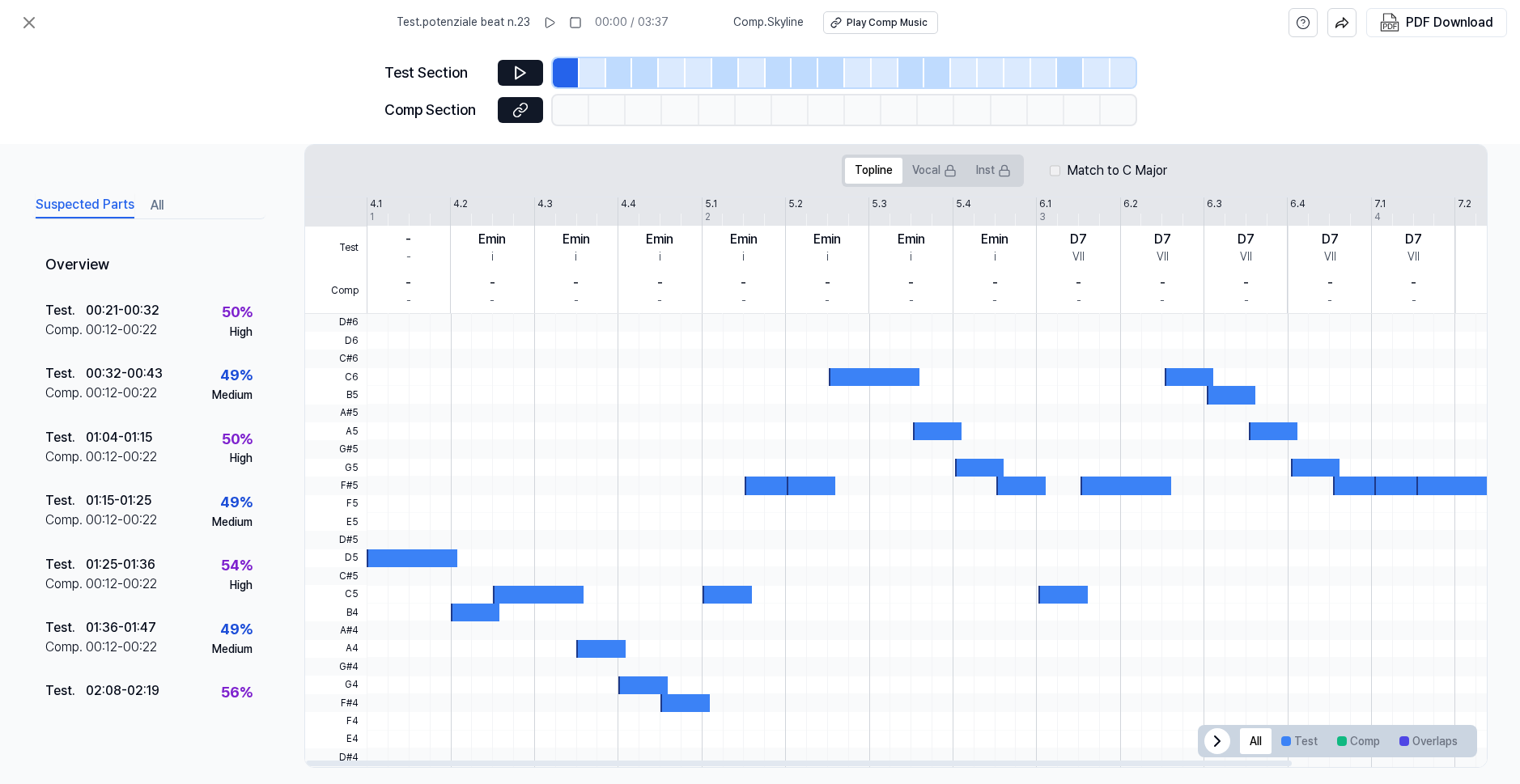
scroll to position [292, 0]
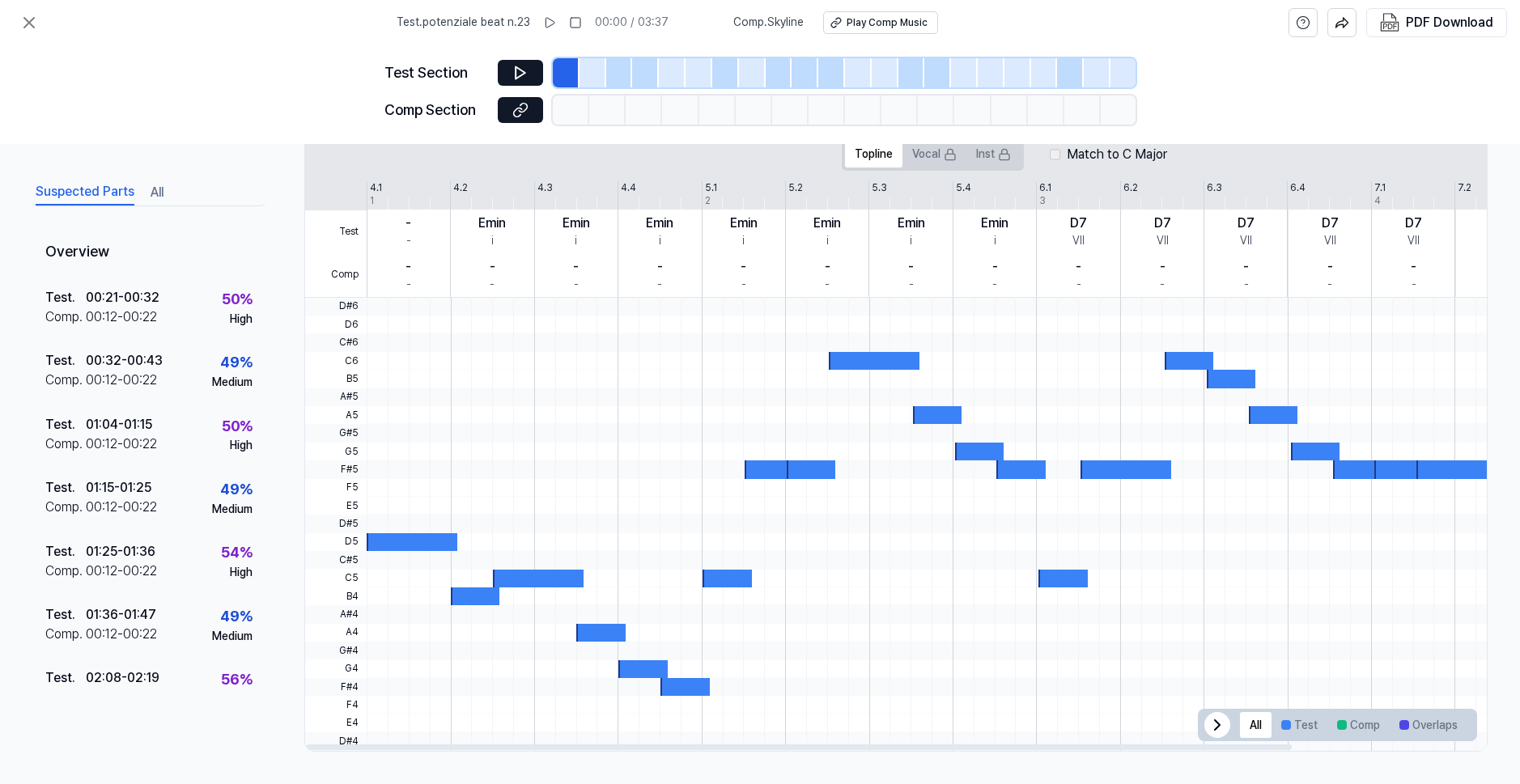
click at [594, 74] on div at bounding box center [593, 72] width 27 height 30
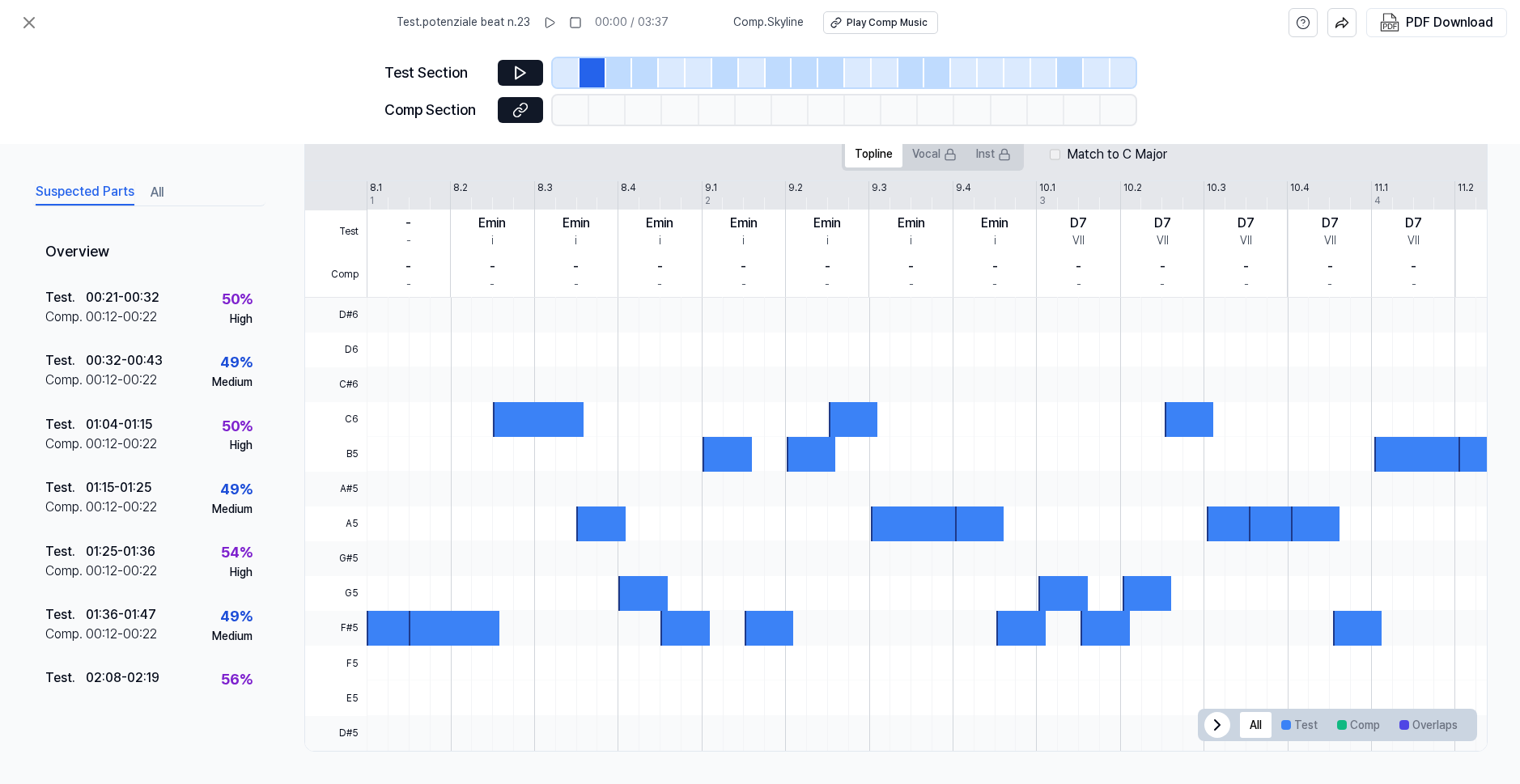
click at [624, 70] on div at bounding box center [619, 72] width 27 height 30
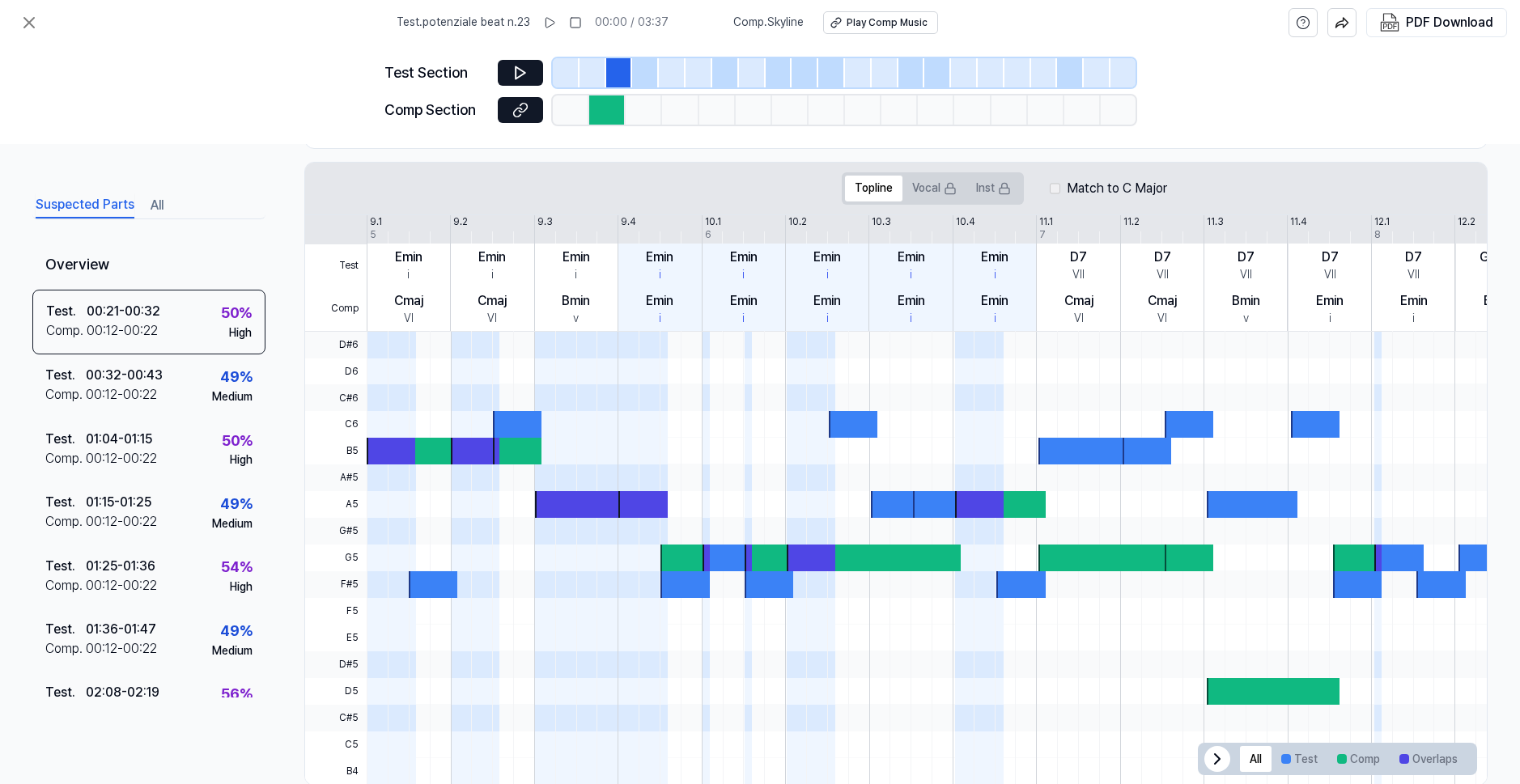
scroll to position [326, 0]
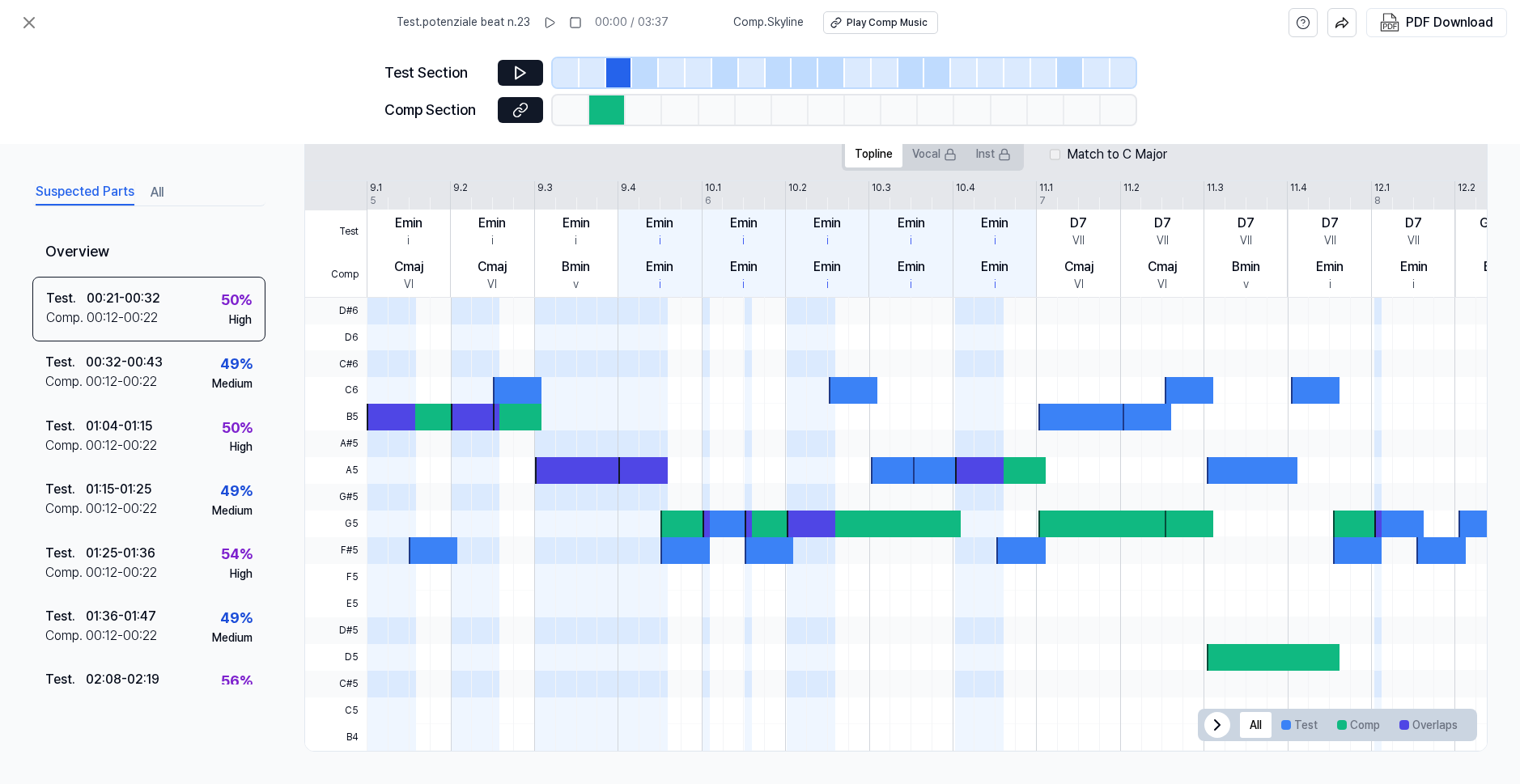
click at [635, 72] on div at bounding box center [645, 72] width 27 height 30
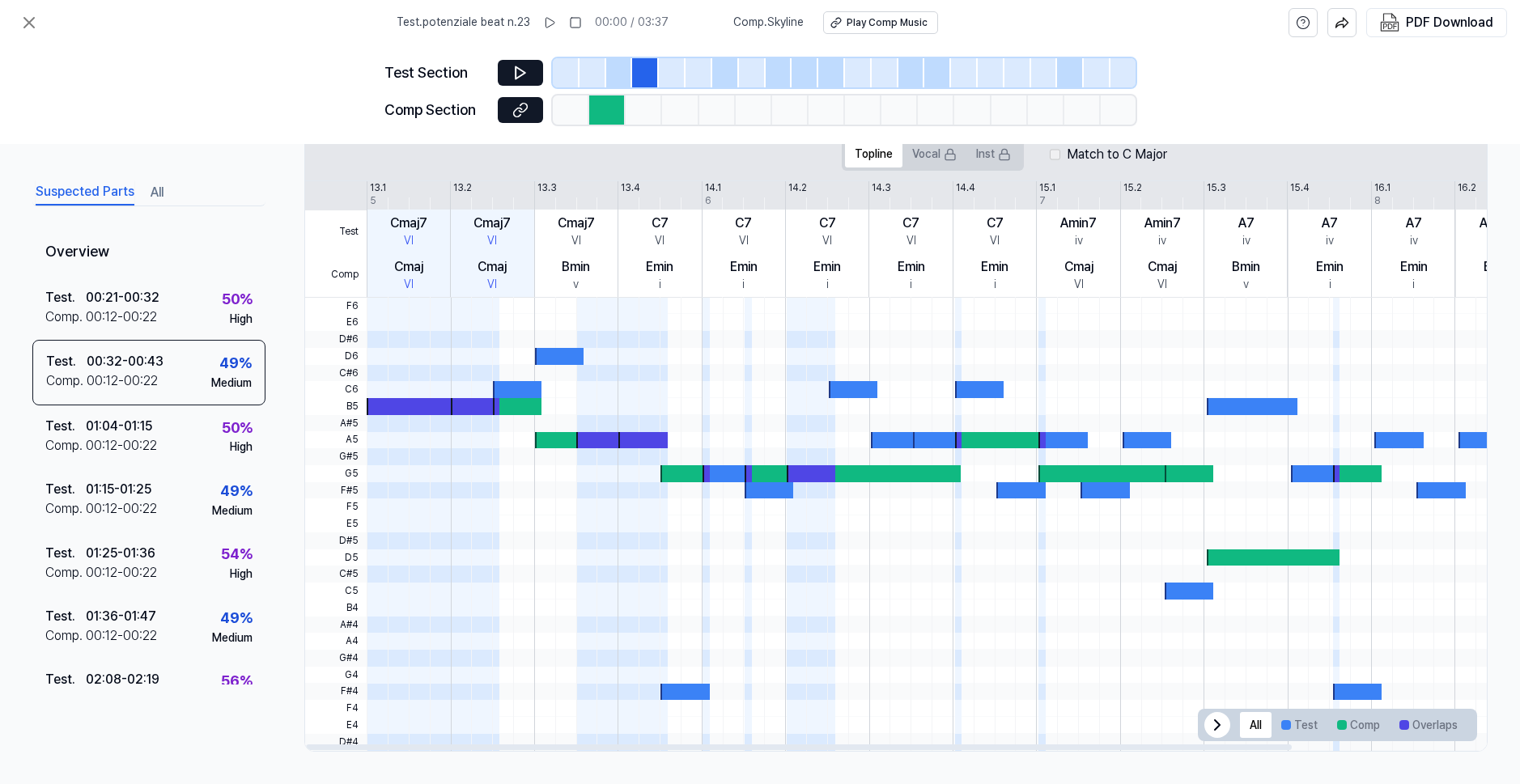
click at [715, 74] on div at bounding box center [726, 72] width 27 height 30
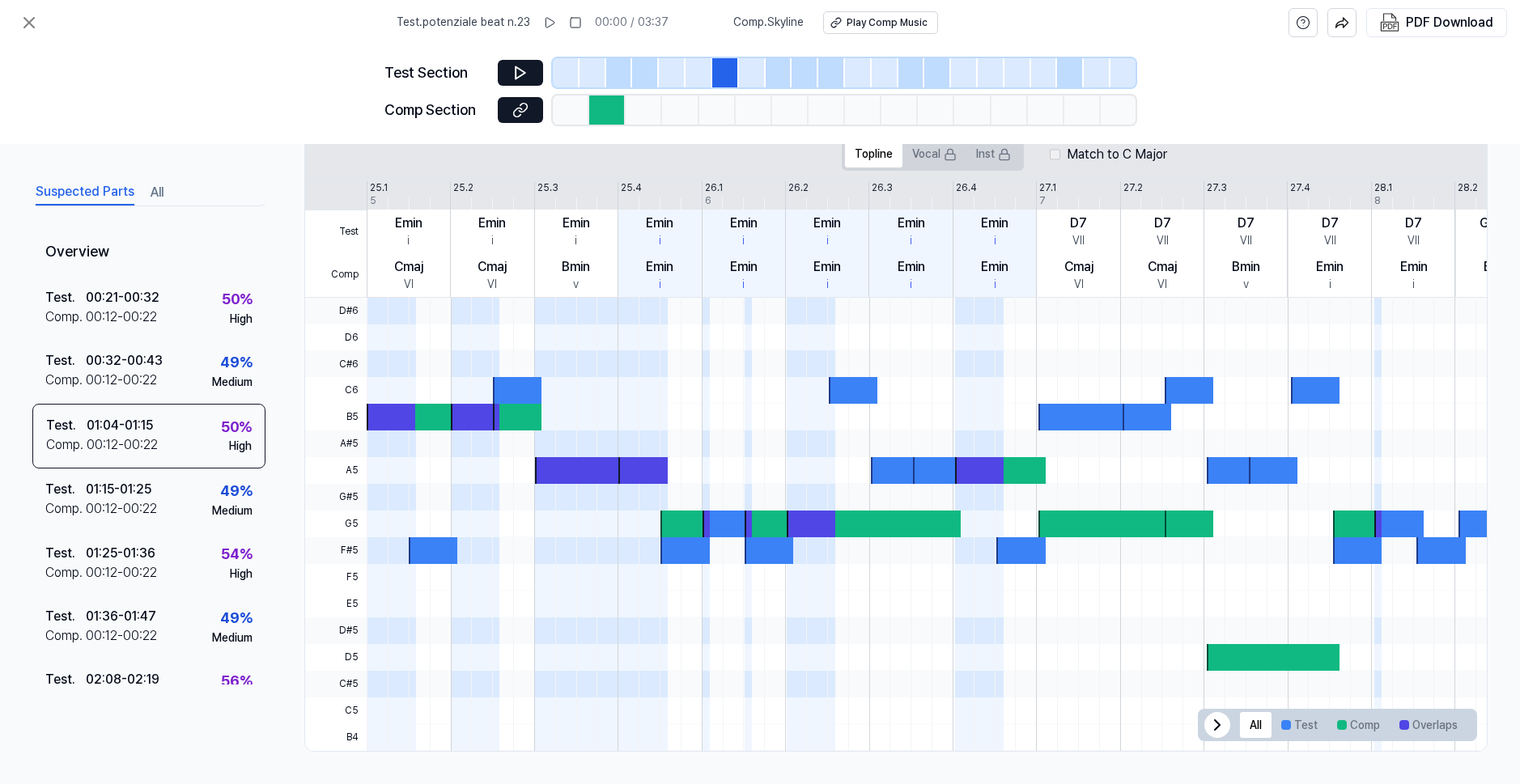
click at [774, 74] on div at bounding box center [779, 72] width 27 height 30
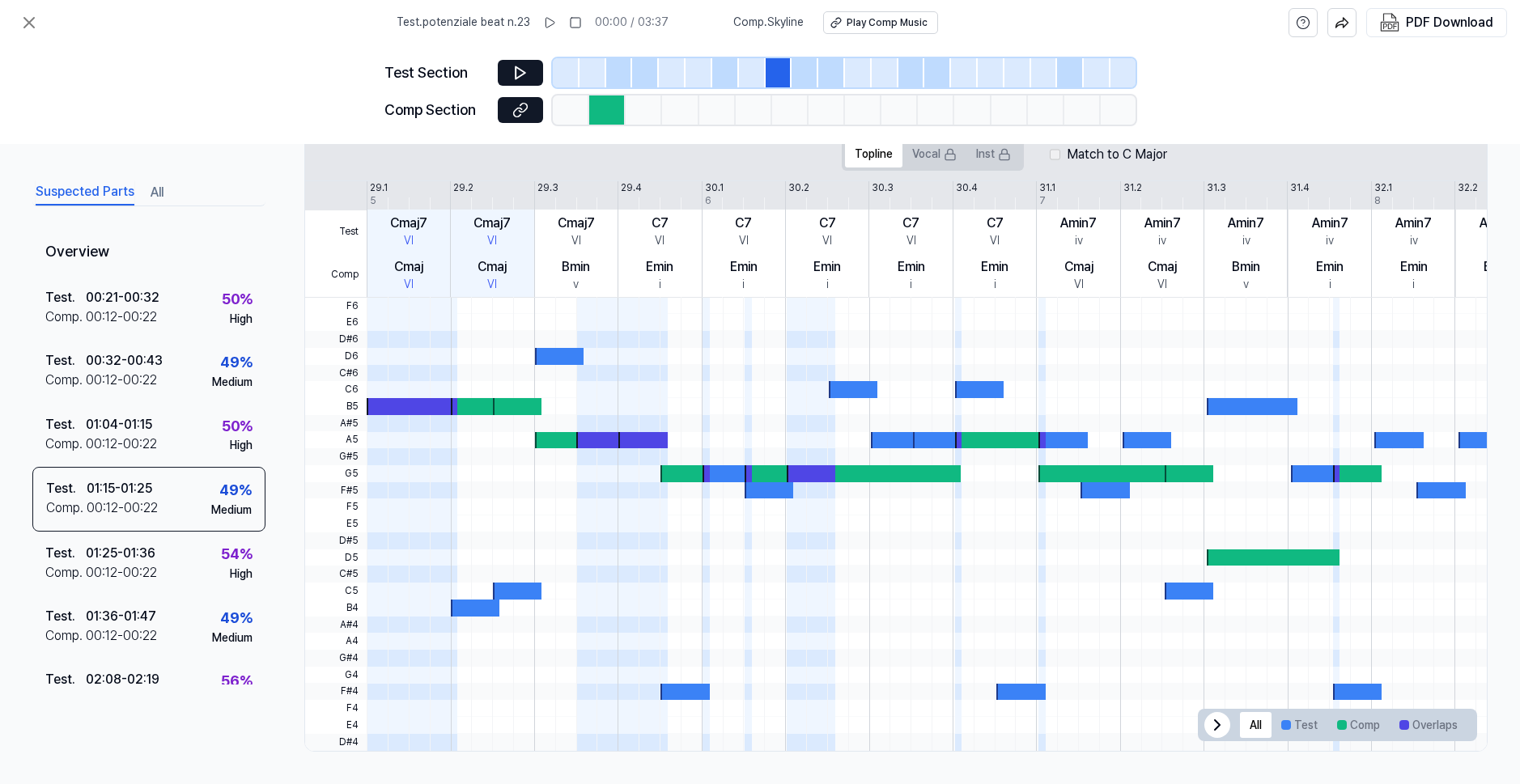
click at [611, 105] on div at bounding box center [607, 110] width 37 height 30
click at [613, 72] on div at bounding box center [619, 72] width 27 height 30
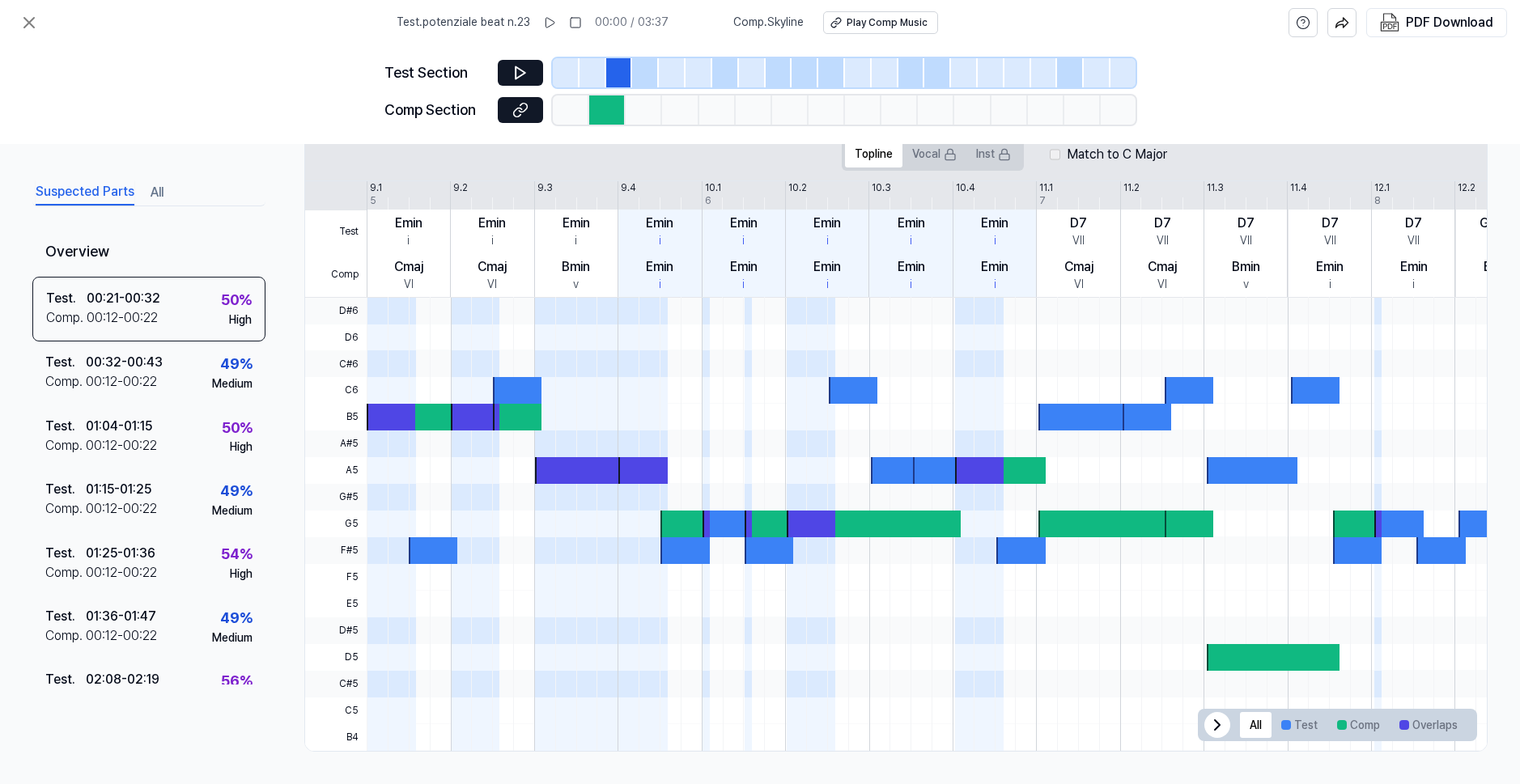
click at [592, 72] on div at bounding box center [593, 72] width 27 height 30
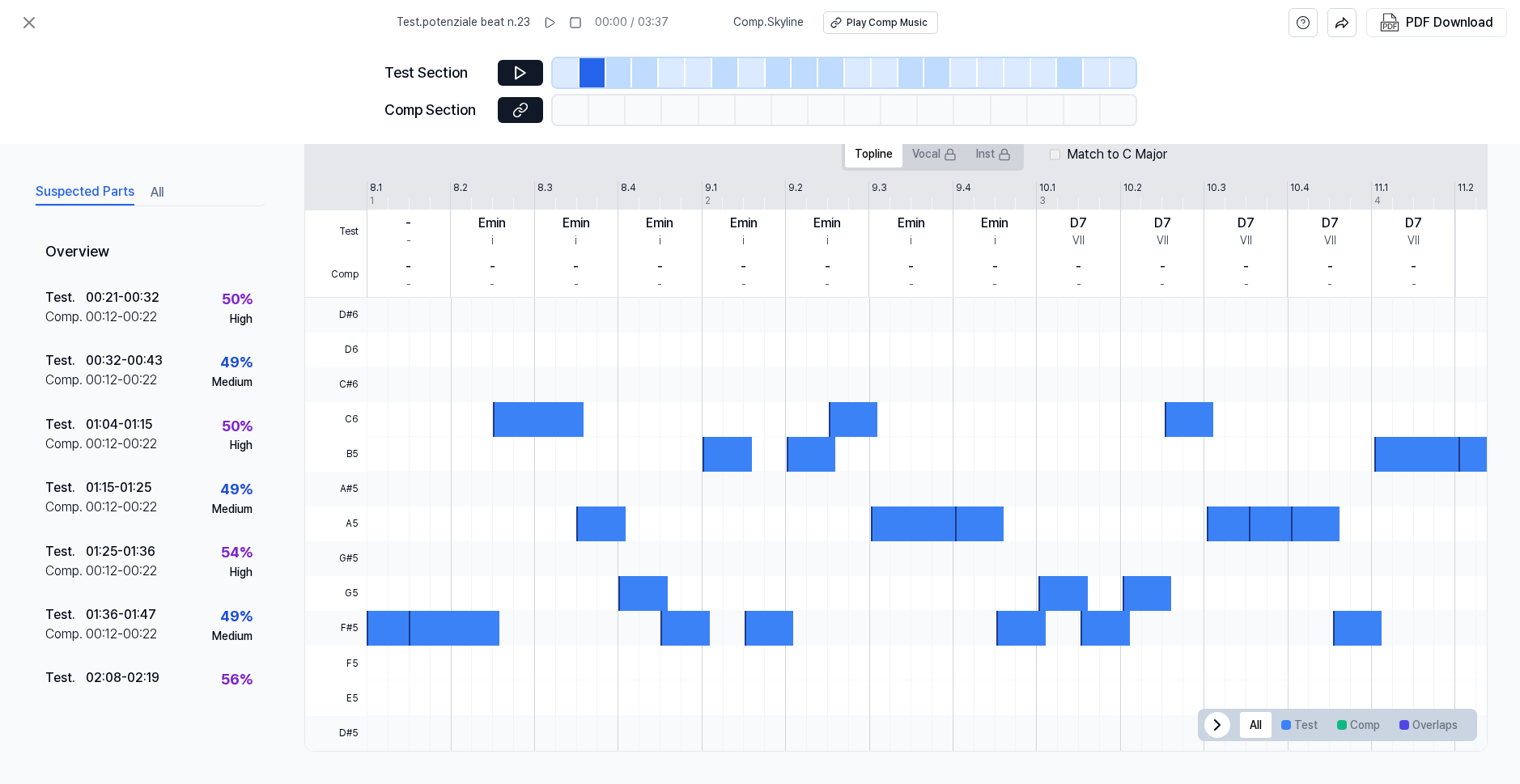
click at [613, 70] on div at bounding box center [619, 72] width 27 height 30
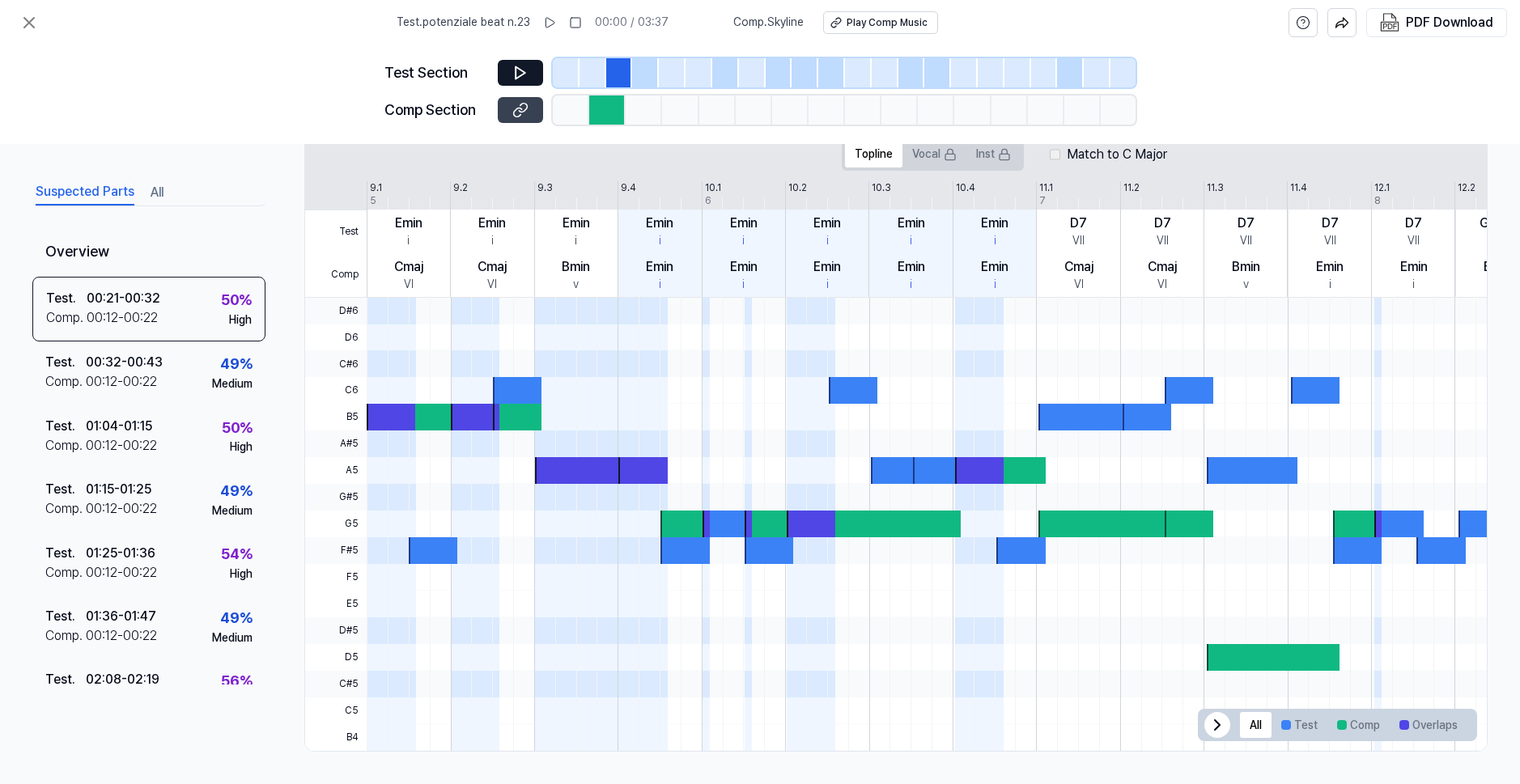
click at [534, 103] on button at bounding box center [520, 110] width 46 height 26
click at [524, 72] on icon at bounding box center [520, 73] width 10 height 13
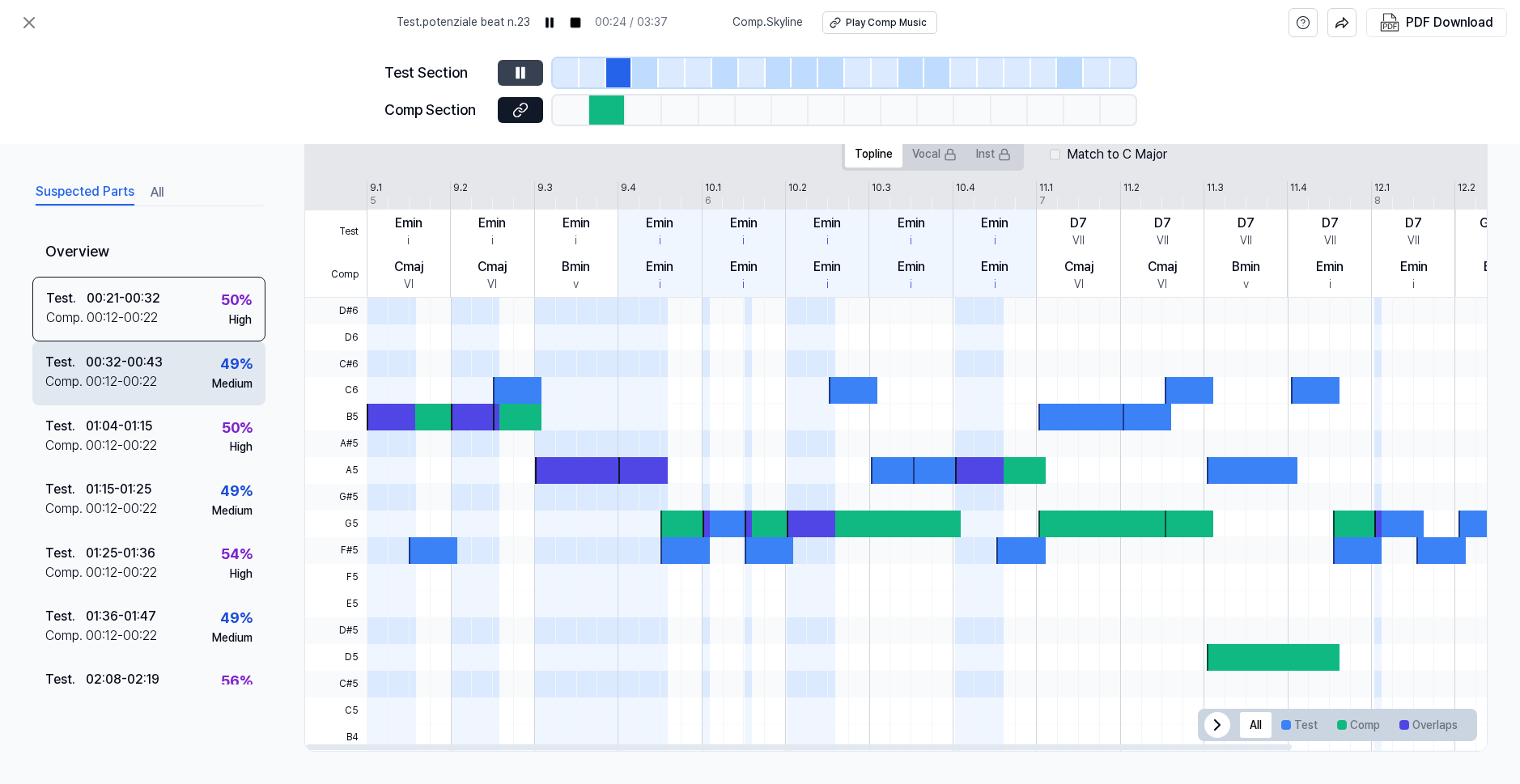
click at [189, 373] on div "Test . 00:32 - 00:43 Comp . 00:12 - 00:22 49 % Medium" at bounding box center [149, 373] width 233 height 64
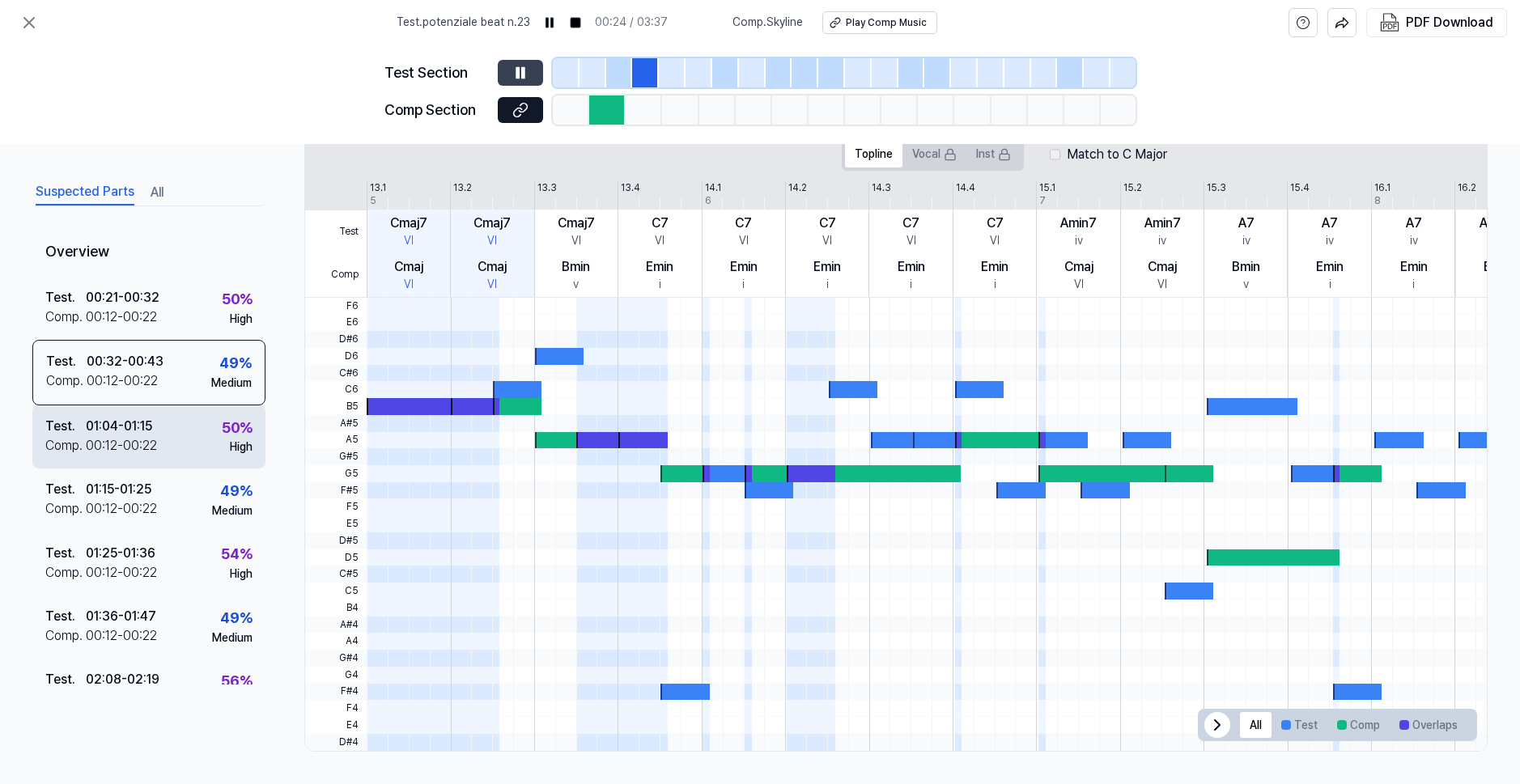
click at [191, 439] on div "Test . 01:04 - 01:15 Comp . 00:12 - 00:22 50 % High" at bounding box center [149, 436] width 233 height 64
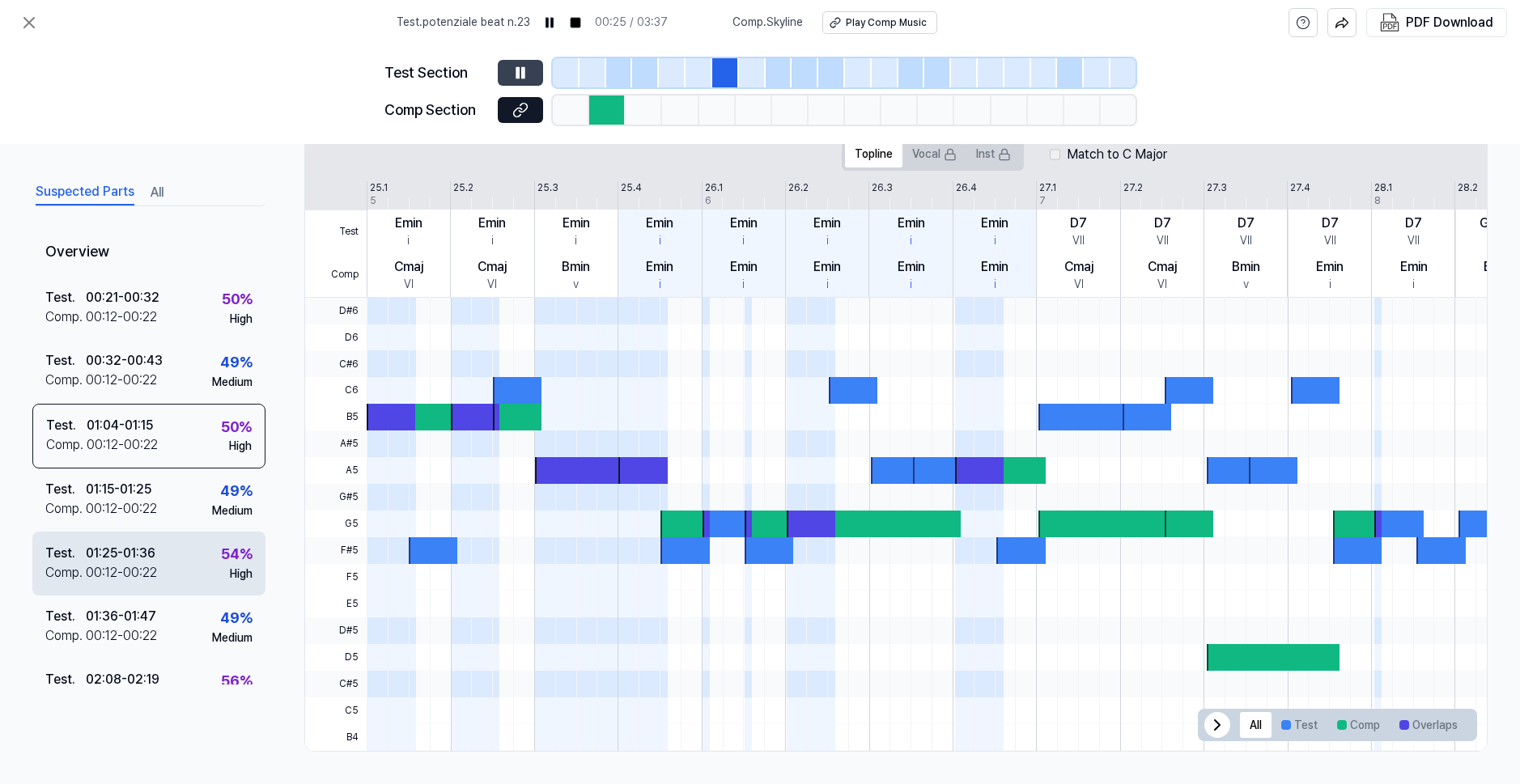
click at [197, 549] on div "Test . 01:25 - 01:36 Comp . 00:12 - 00:22 54 % High" at bounding box center [149, 563] width 233 height 64
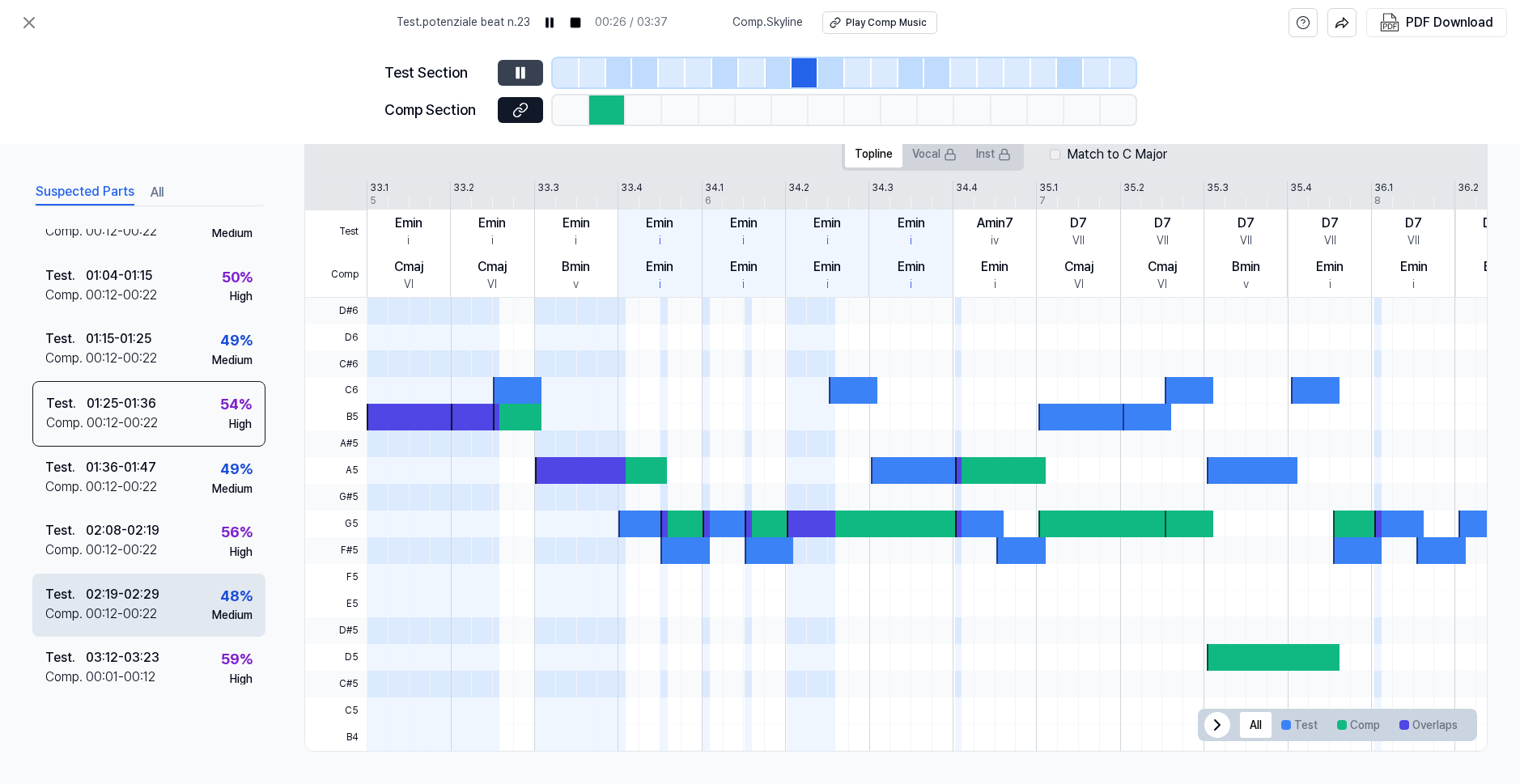
scroll to position [165, 0]
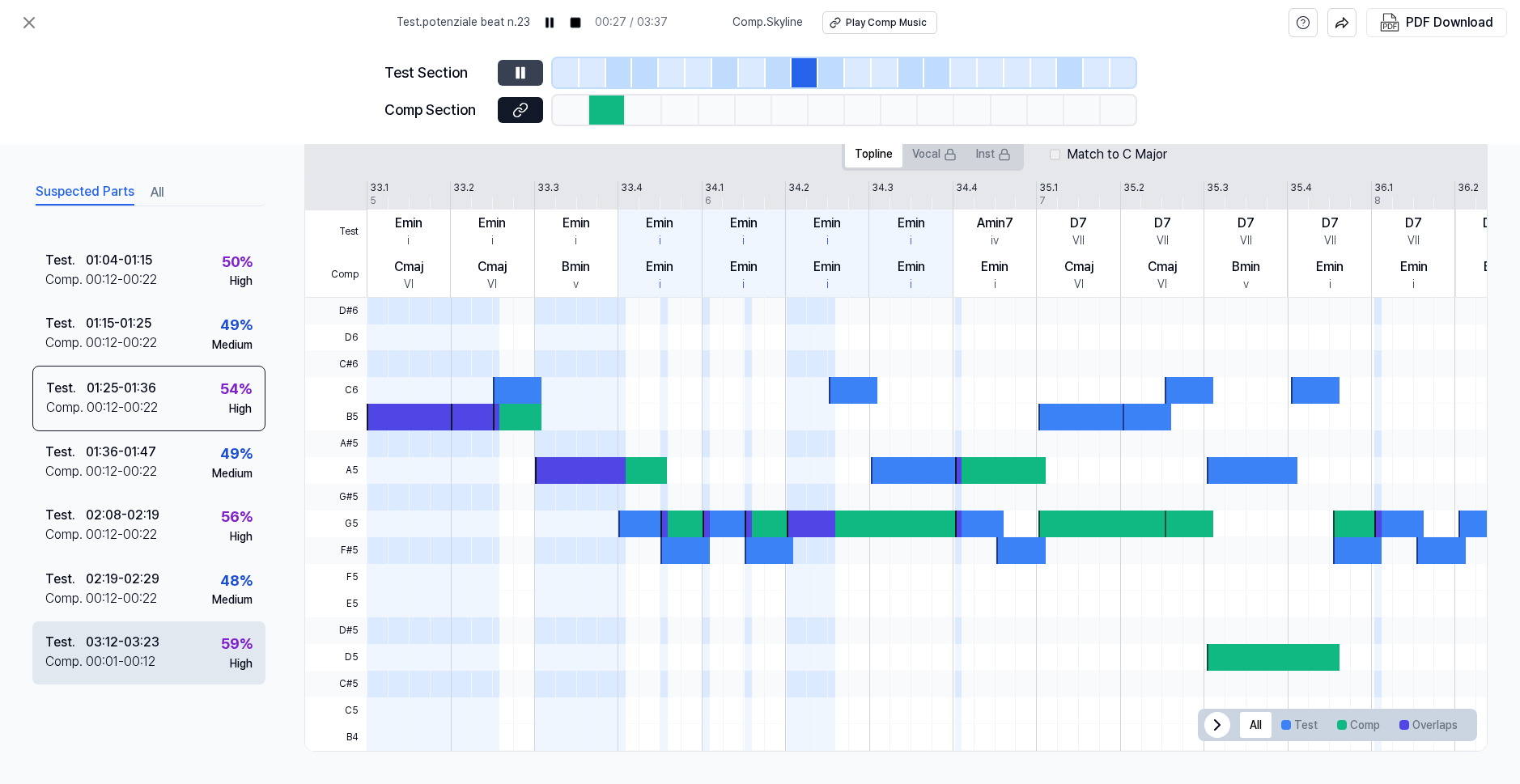
click at [193, 638] on div "Test . 03:12 - 03:23 Comp . 00:01 - 00:12 59 % High" at bounding box center [149, 652] width 233 height 64
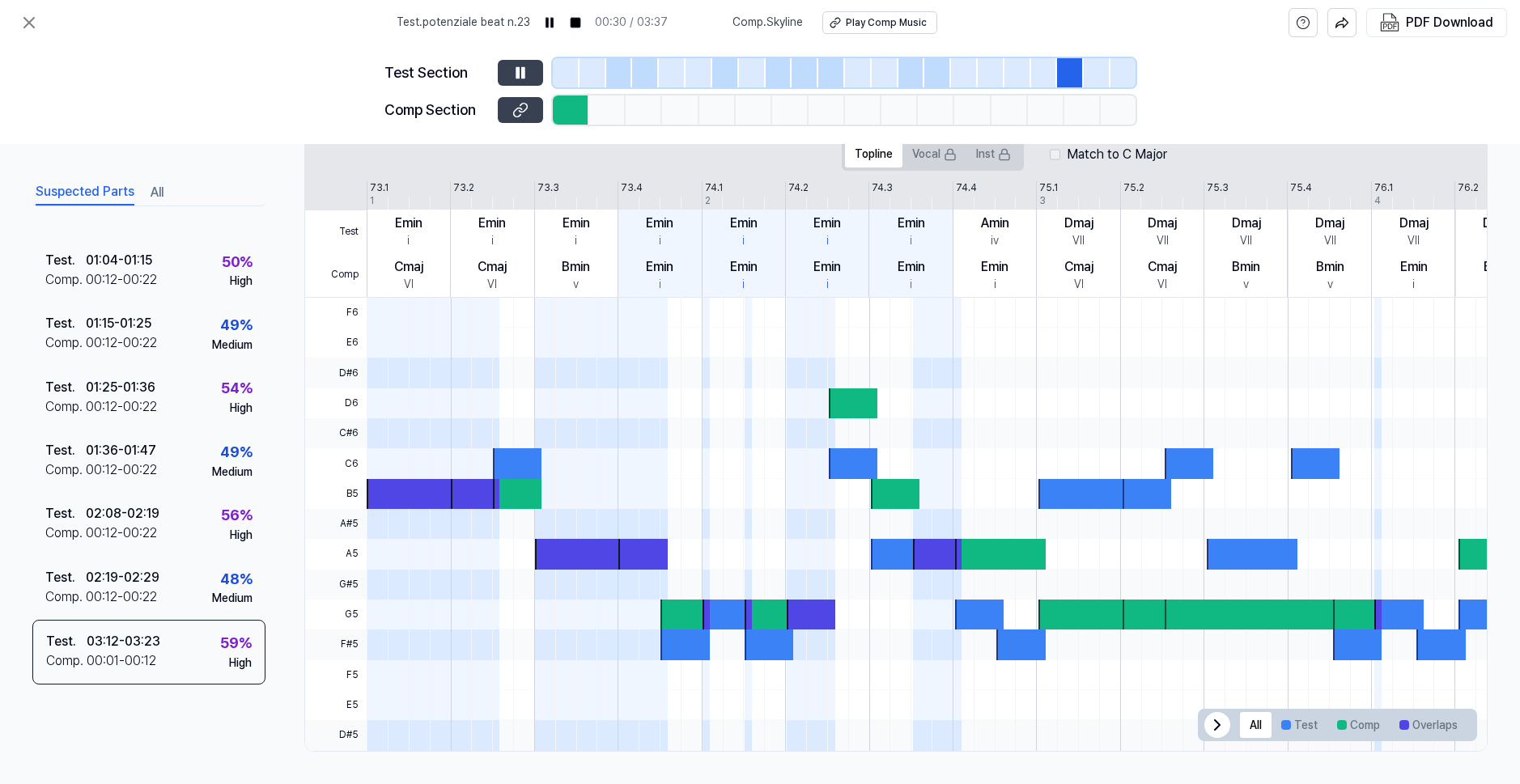
click at [520, 99] on button at bounding box center [520, 110] width 46 height 26
